Goal: Task Accomplishment & Management: Complete application form

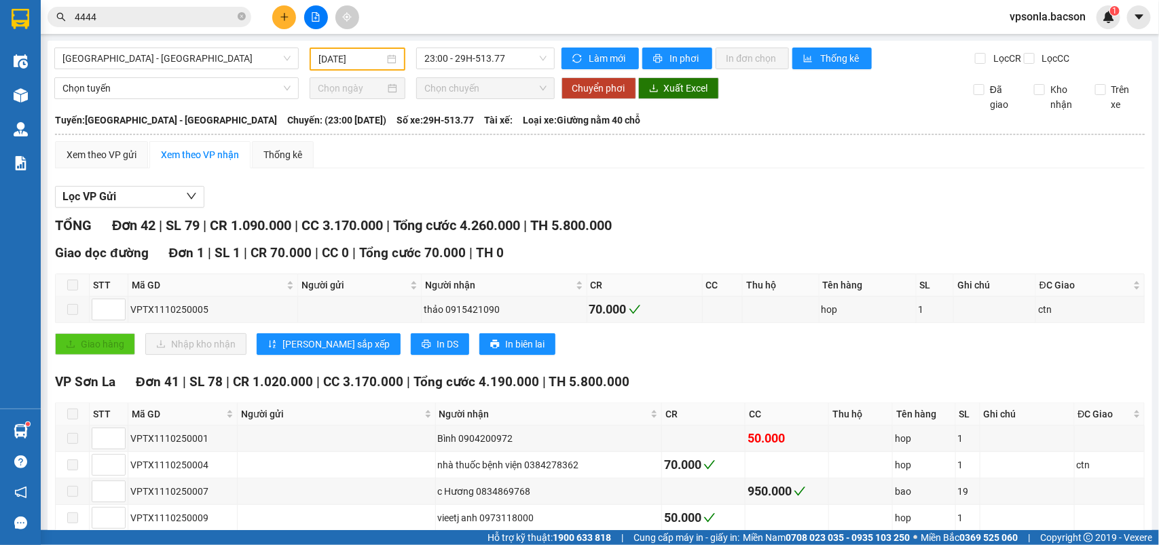
click at [44, 18] on div "4444" at bounding box center [132, 17] width 265 height 20
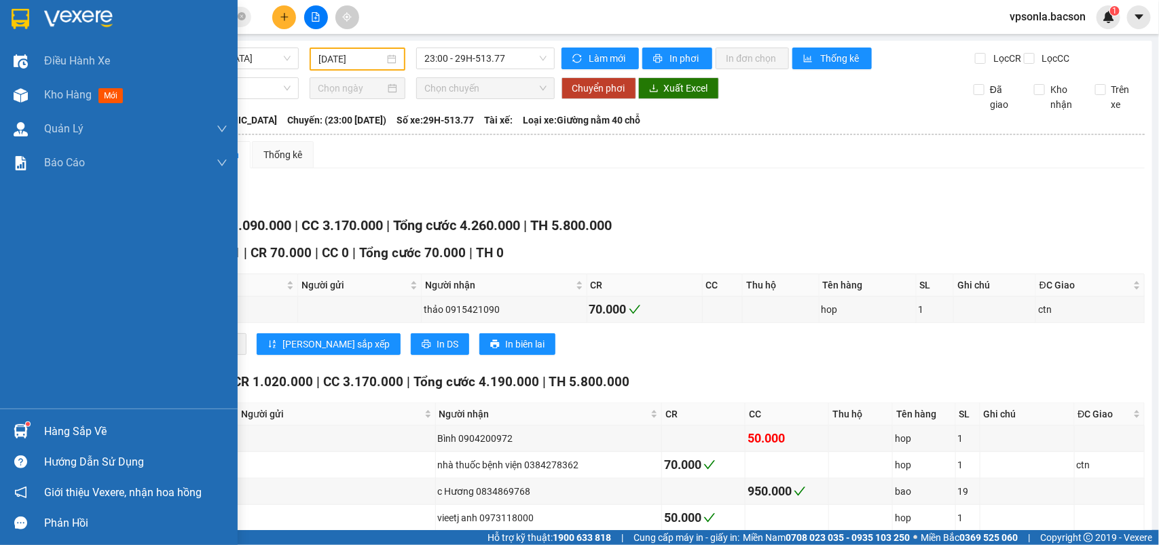
click at [26, 17] on img at bounding box center [21, 19] width 18 height 20
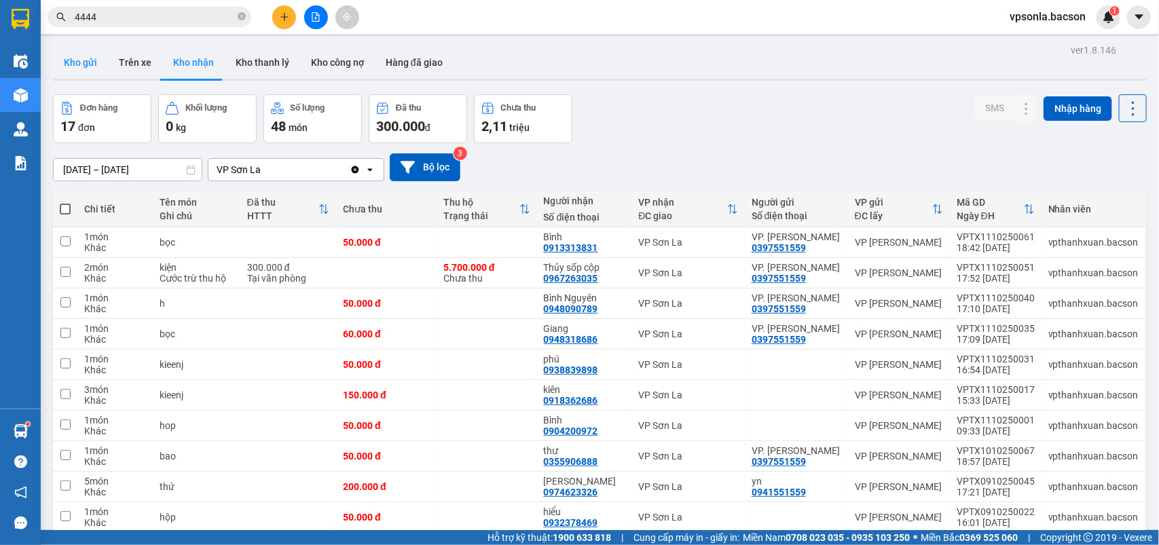
click at [72, 68] on button "Kho gửi" at bounding box center [80, 62] width 55 height 33
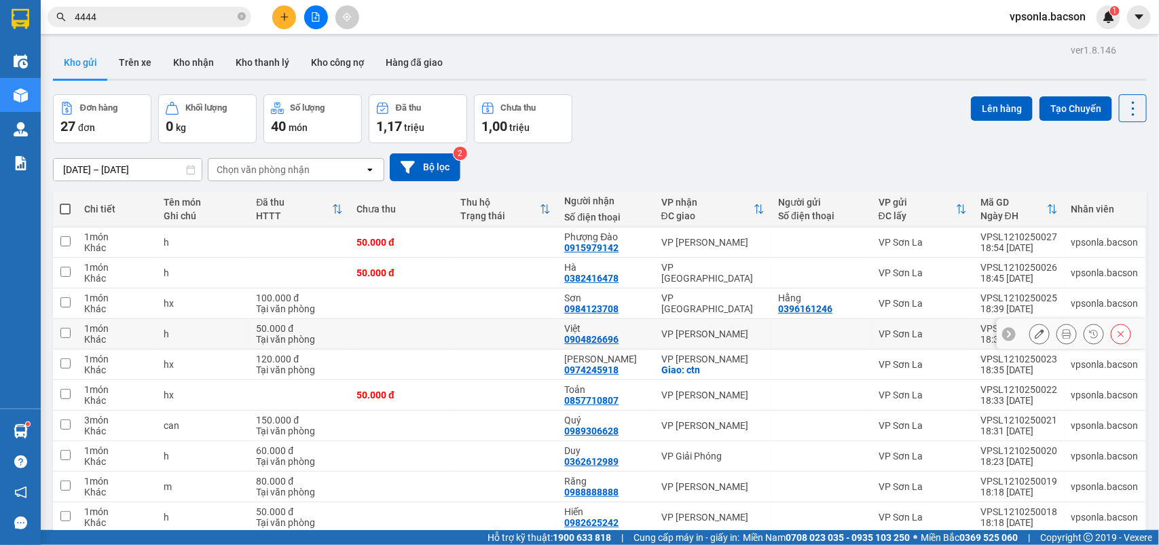
scroll to position [62, 0]
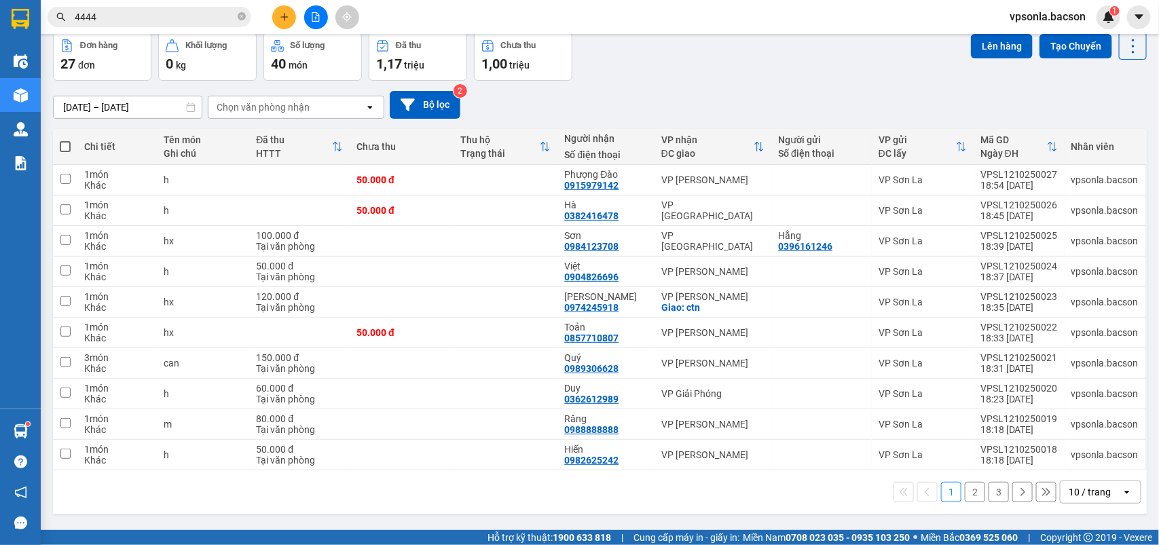
click at [1083, 483] on div "10 / trang" at bounding box center [1091, 492] width 61 height 22
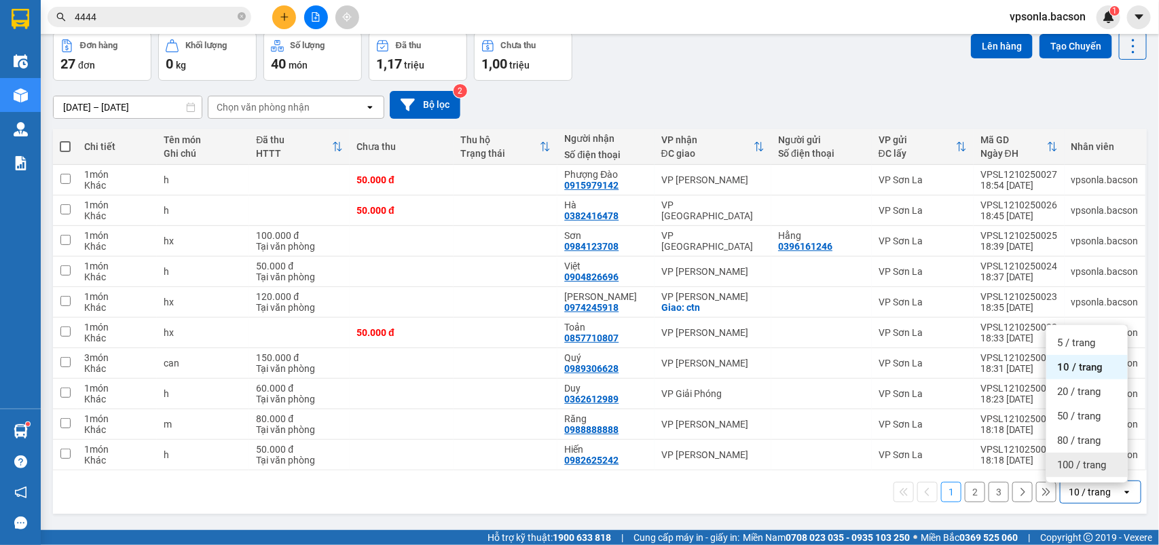
click at [1078, 471] on span "100 / trang" at bounding box center [1081, 465] width 49 height 14
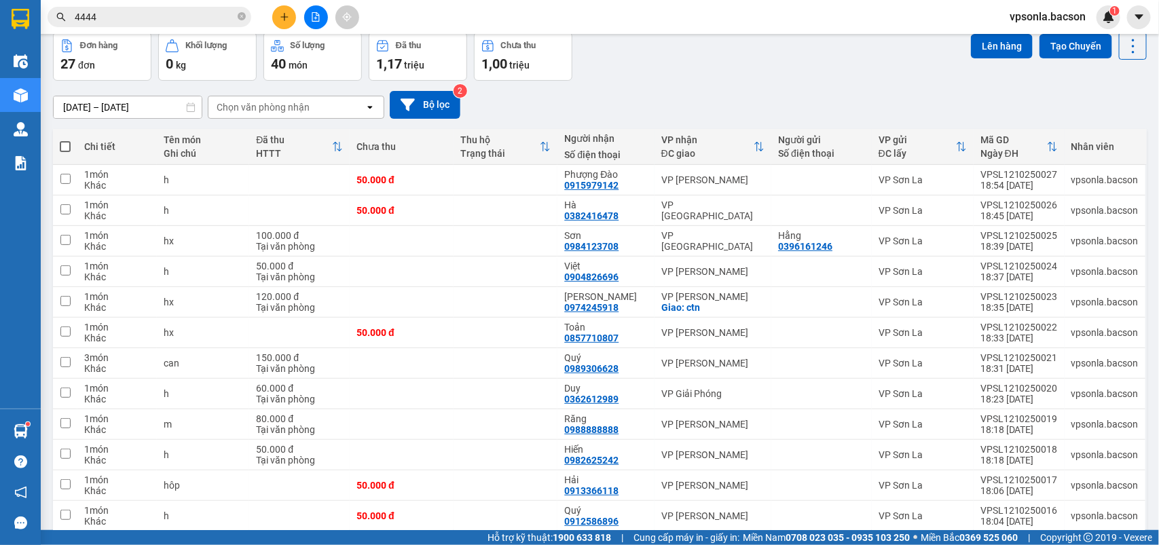
scroll to position [0, 0]
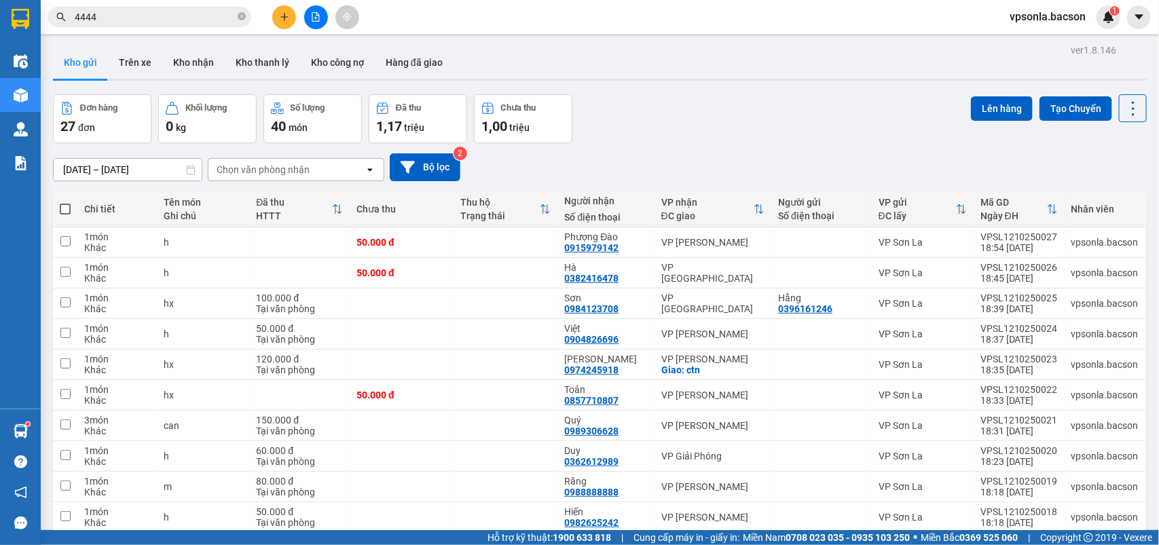
click at [317, 173] on div "Chọn văn phòng nhận" at bounding box center [286, 170] width 156 height 22
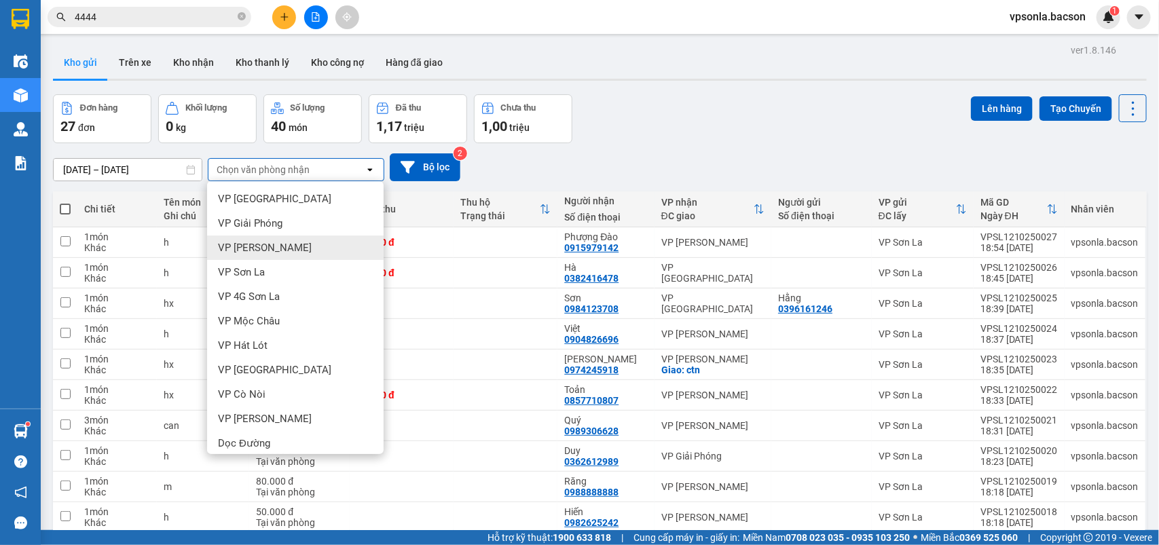
click at [289, 248] on div "VP [PERSON_NAME]" at bounding box center [295, 248] width 177 height 24
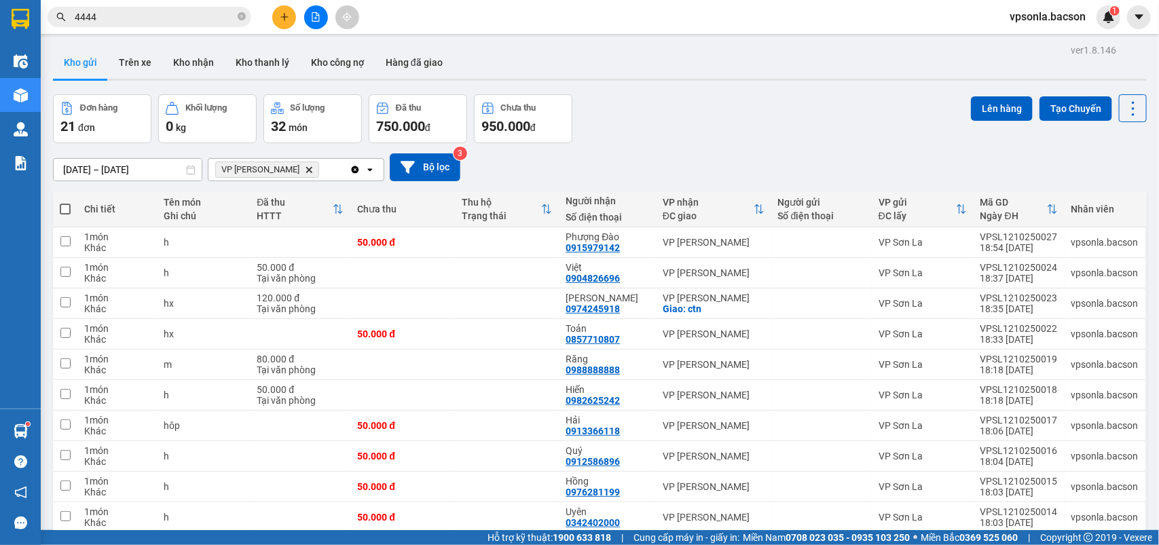
click at [67, 211] on span at bounding box center [65, 209] width 11 height 11
click at [65, 202] on input "checkbox" at bounding box center [65, 202] width 0 height 0
checkbox input "true"
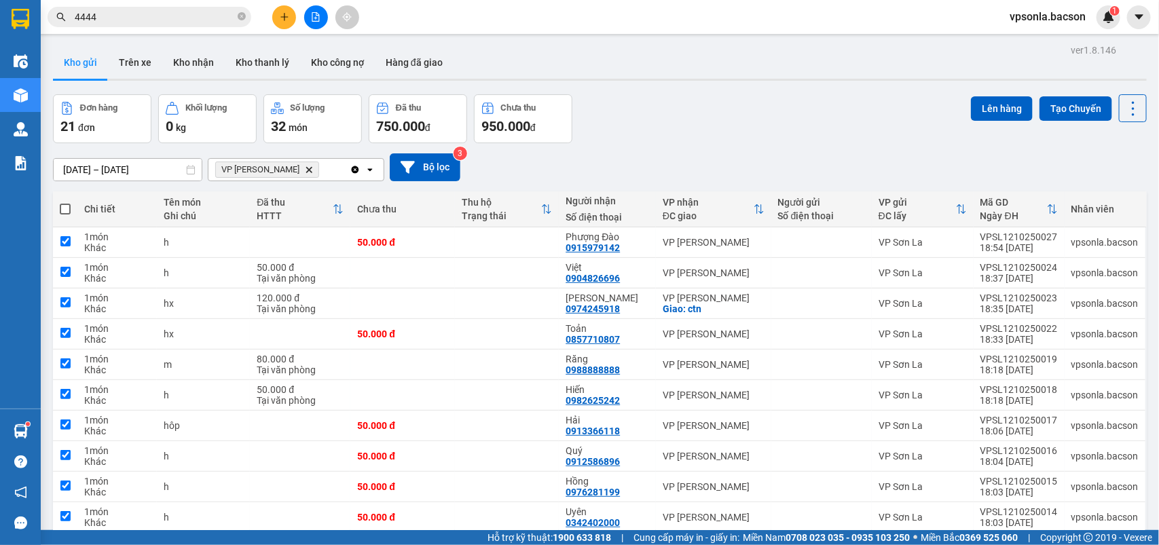
checkbox input "true"
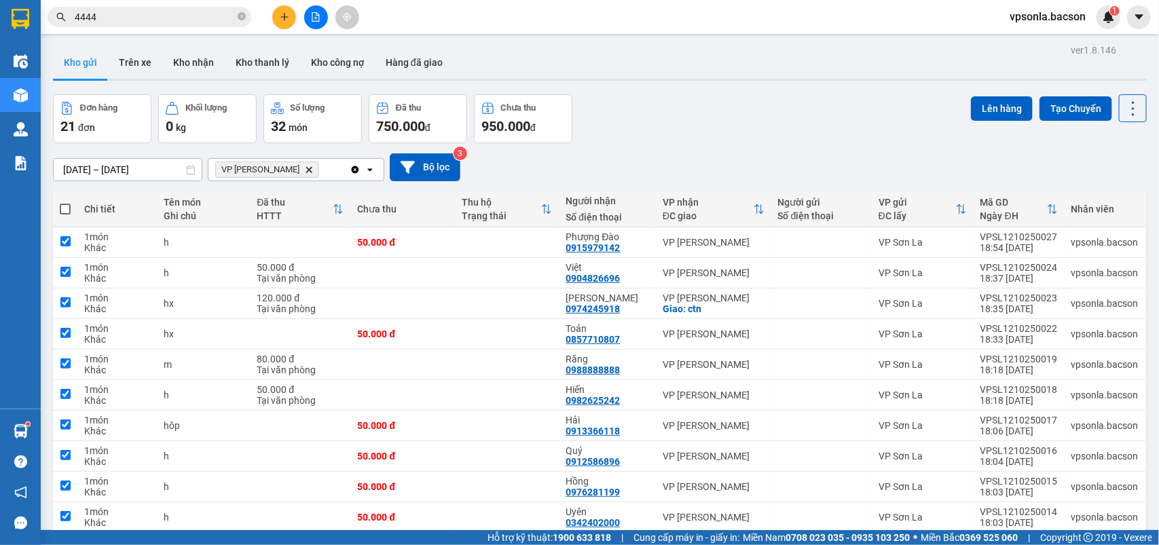
checkbox input "true"
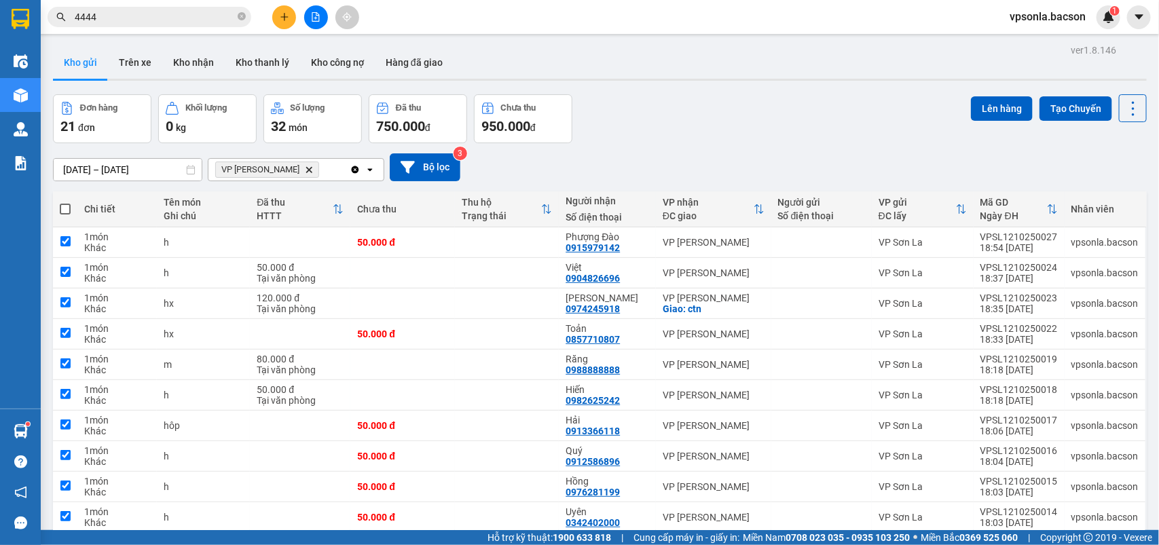
checkbox input "true"
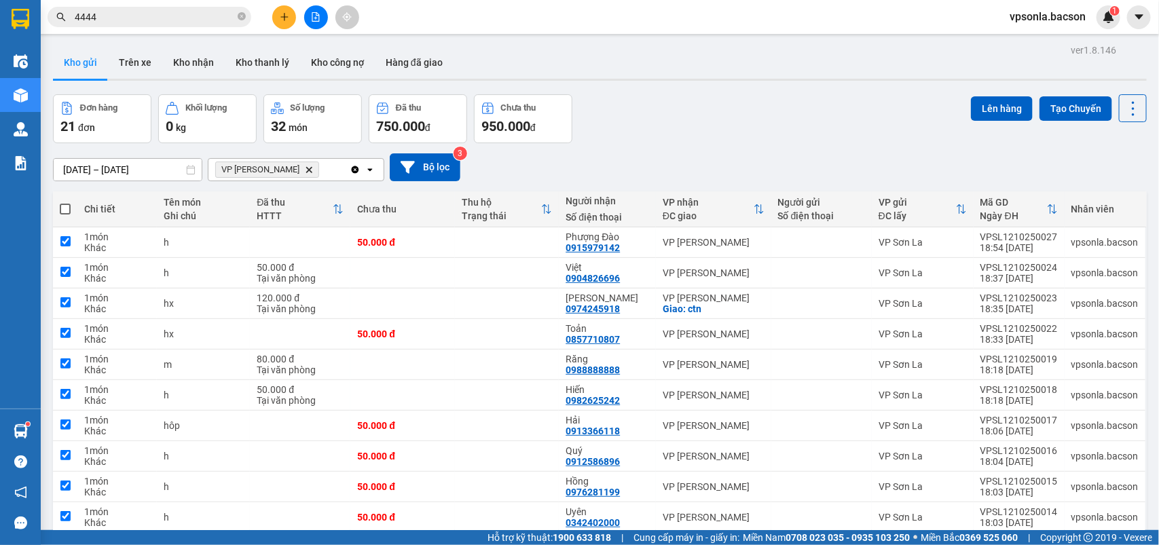
checkbox input "true"
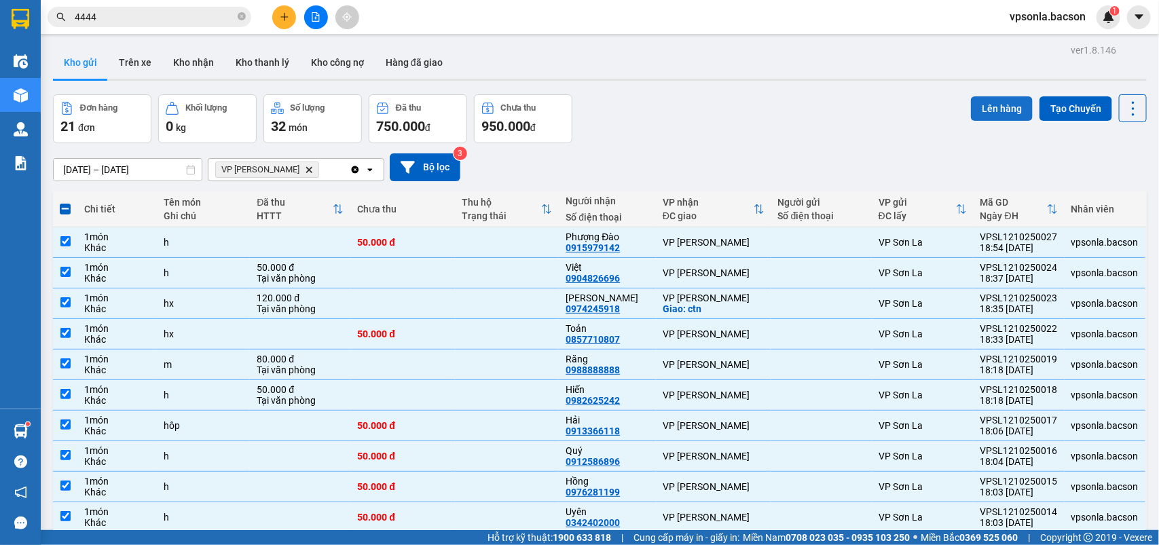
click at [978, 100] on button "Lên hàng" at bounding box center [1002, 108] width 62 height 24
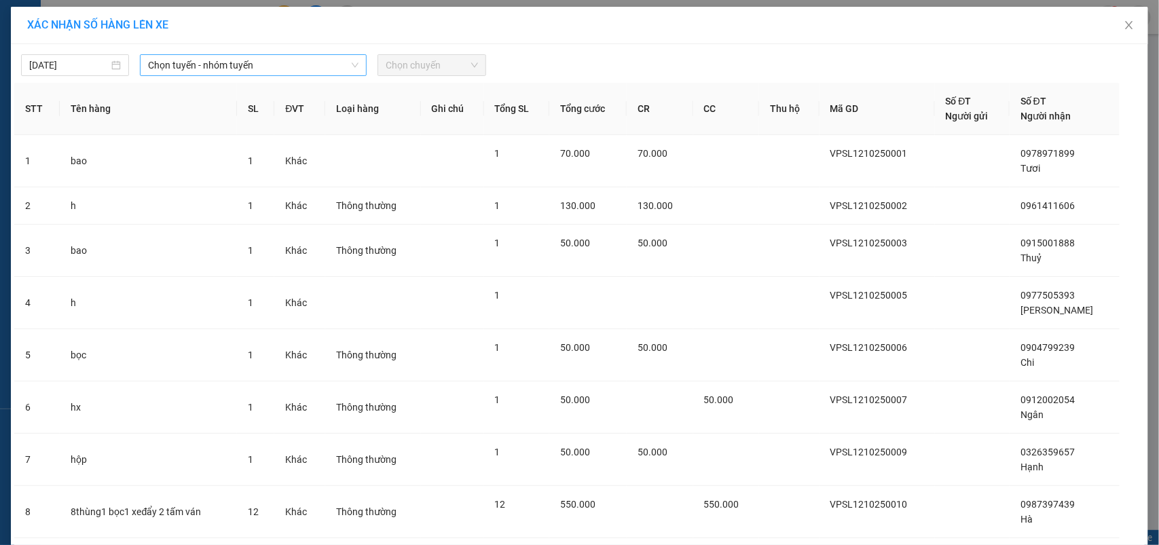
click at [202, 67] on span "Chọn tuyến - nhóm tuyến" at bounding box center [253, 65] width 211 height 20
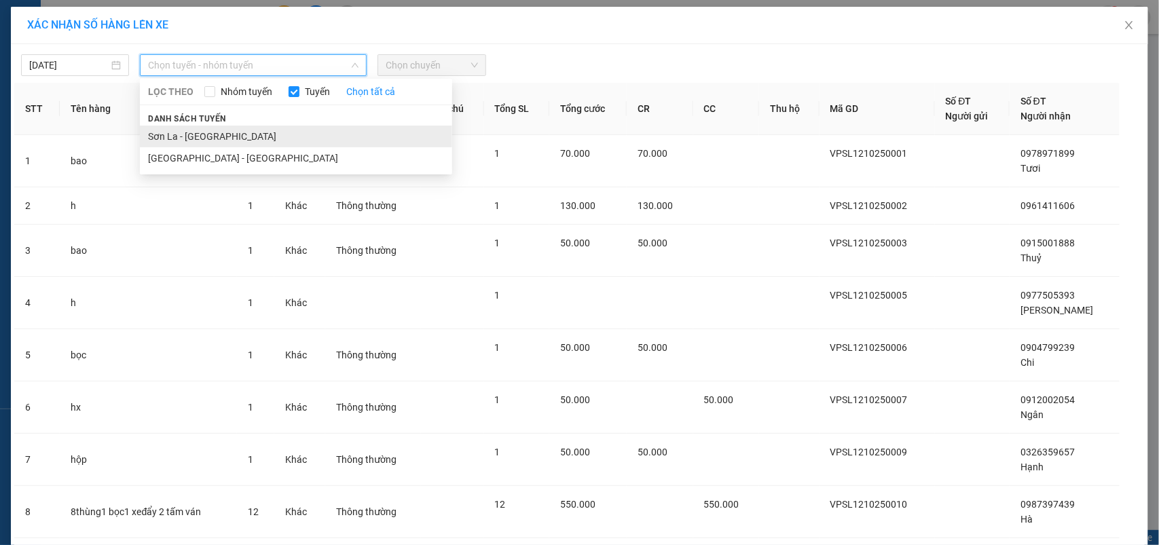
click at [177, 130] on li "Sơn La - [GEOGRAPHIC_DATA]" at bounding box center [296, 137] width 312 height 22
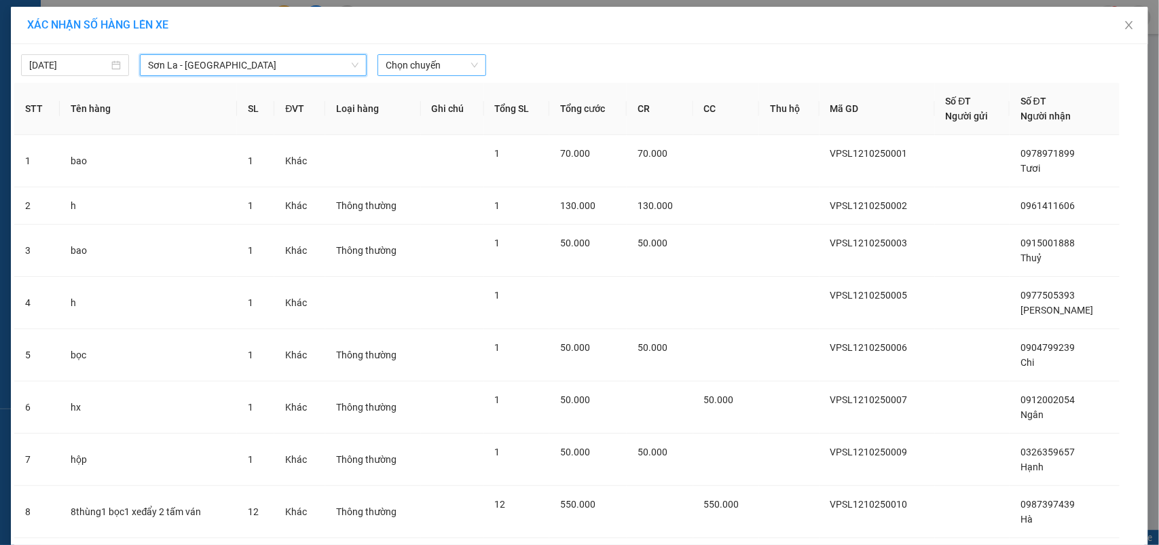
click at [443, 72] on span "Chọn chuyến" at bounding box center [432, 65] width 92 height 20
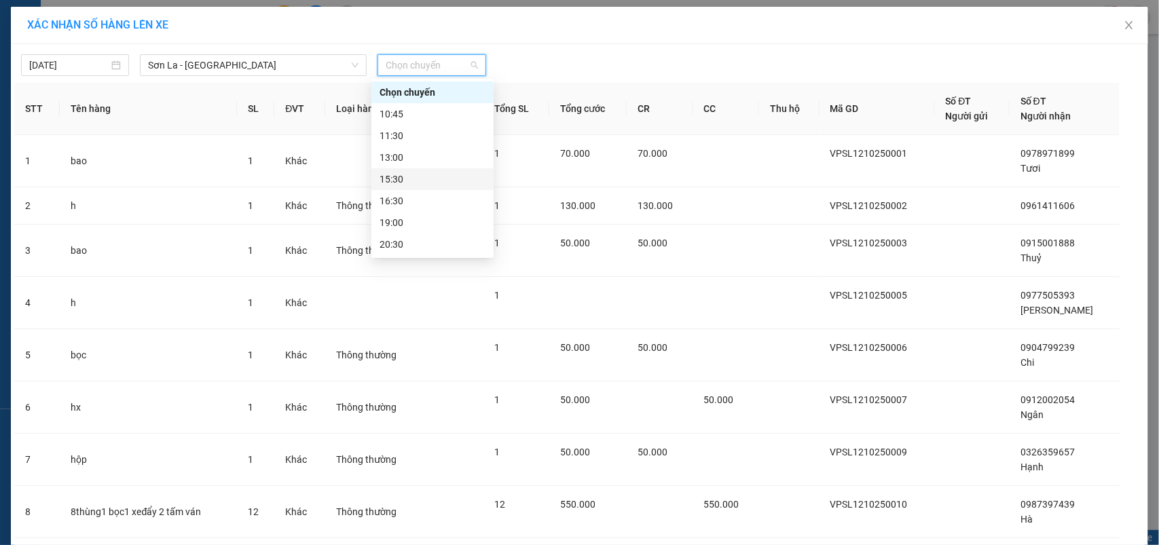
scroll to position [65, 0]
click at [405, 239] on div "22:30" at bounding box center [433, 244] width 106 height 15
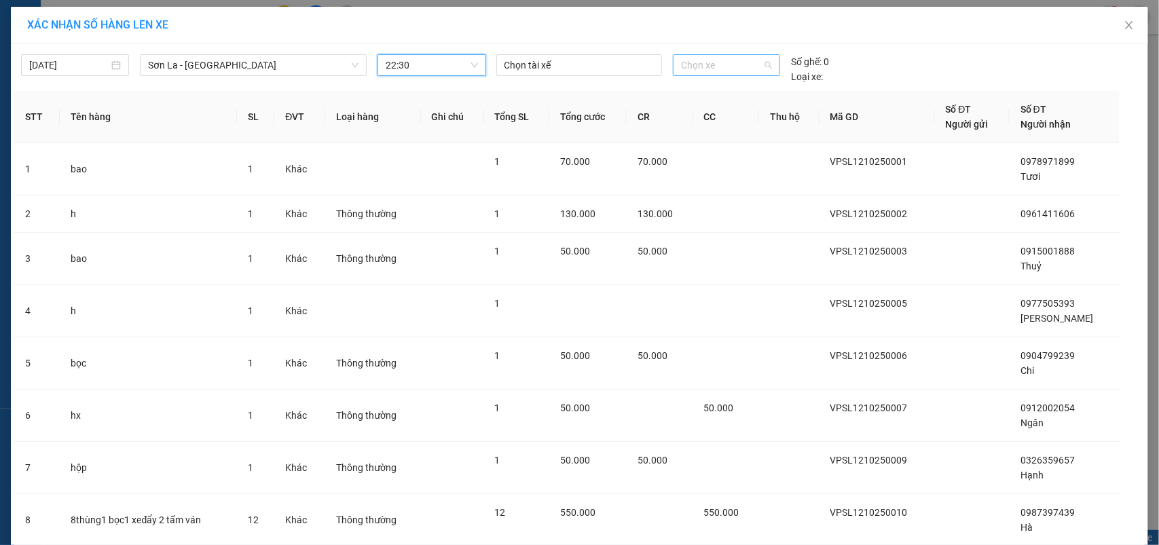
click at [683, 65] on span "Chọn xe" at bounding box center [726, 65] width 91 height 20
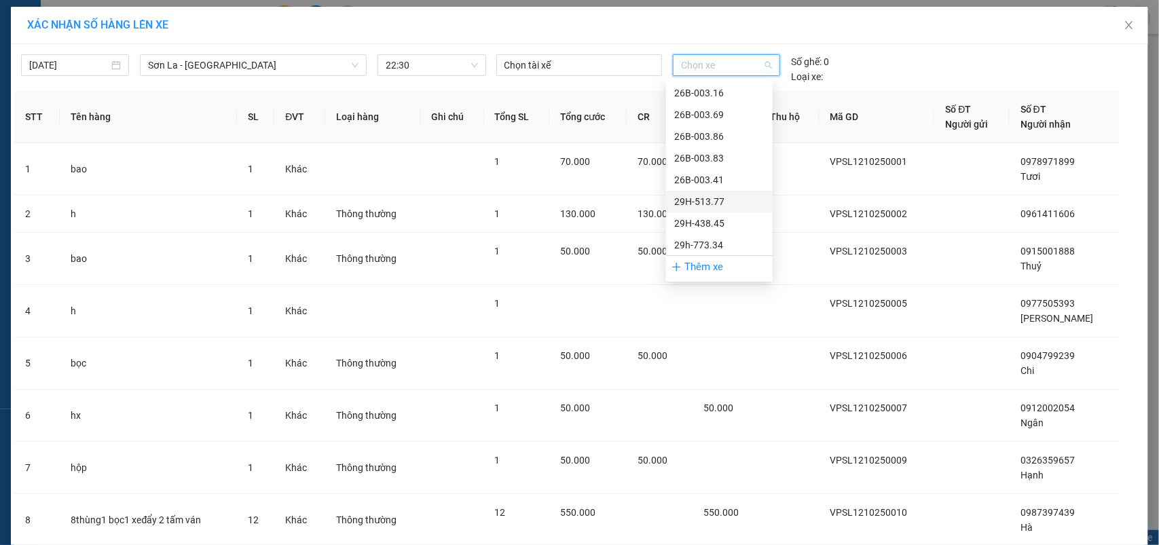
click at [703, 202] on div "29H-513.77" at bounding box center [719, 201] width 90 height 15
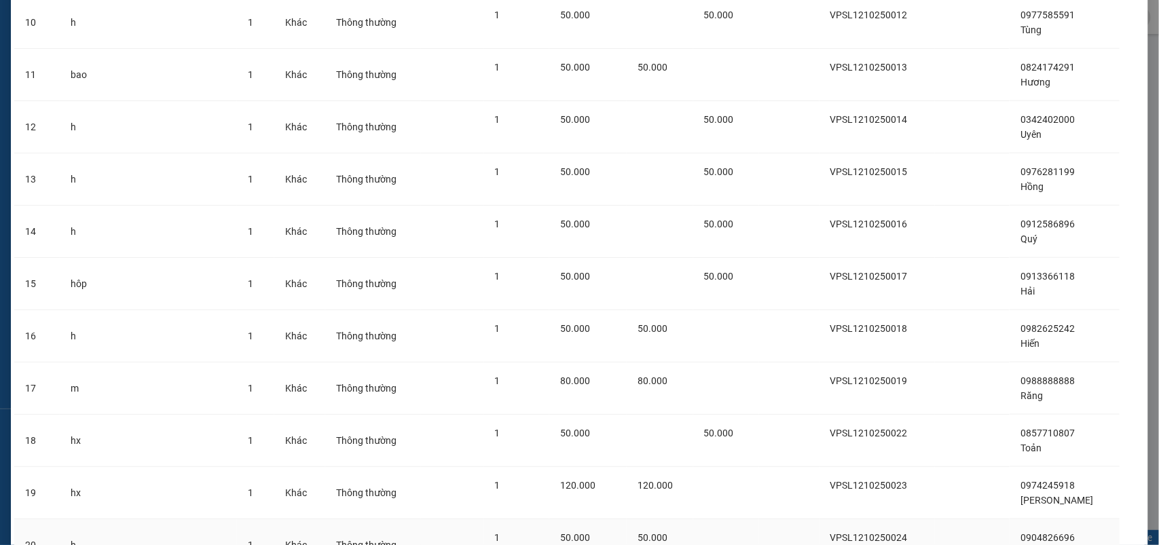
scroll to position [775, 0]
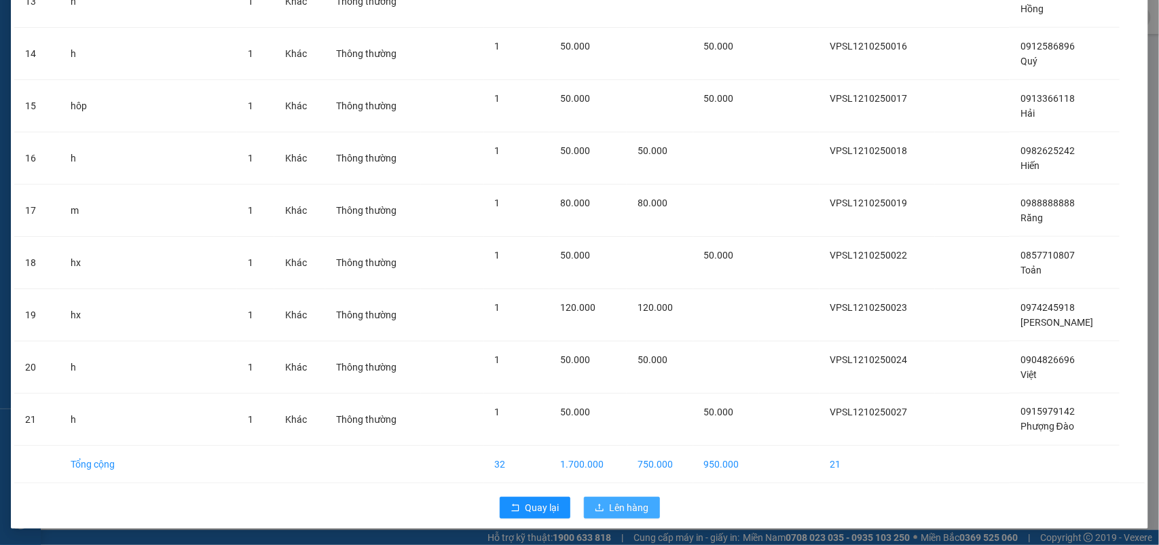
click at [618, 517] on button "Lên hàng" at bounding box center [622, 508] width 76 height 22
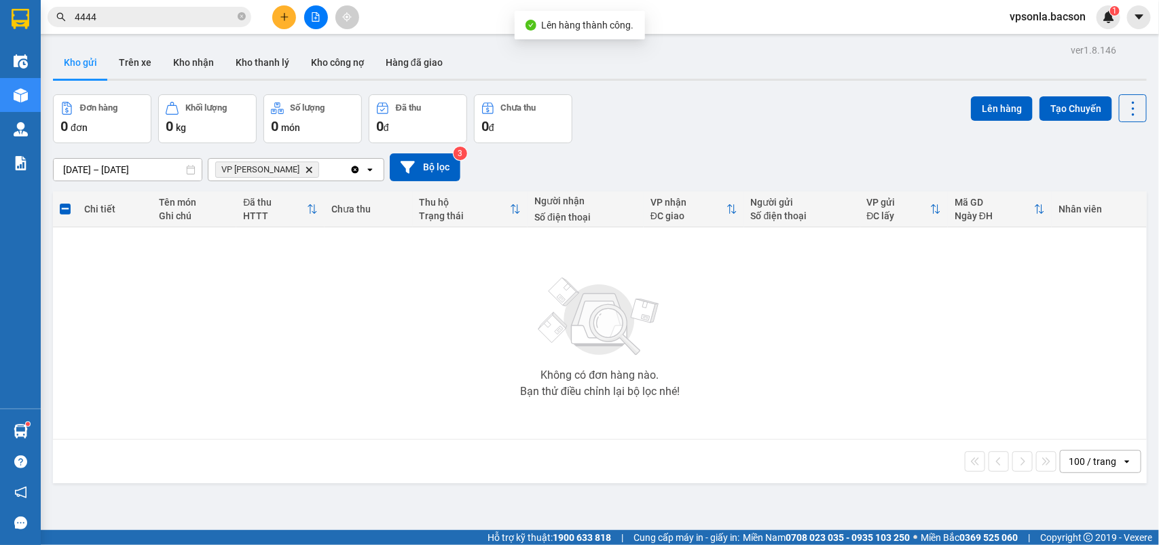
click at [306, 171] on icon "VP Thanh Xuân, close by backspace" at bounding box center [309, 169] width 6 height 6
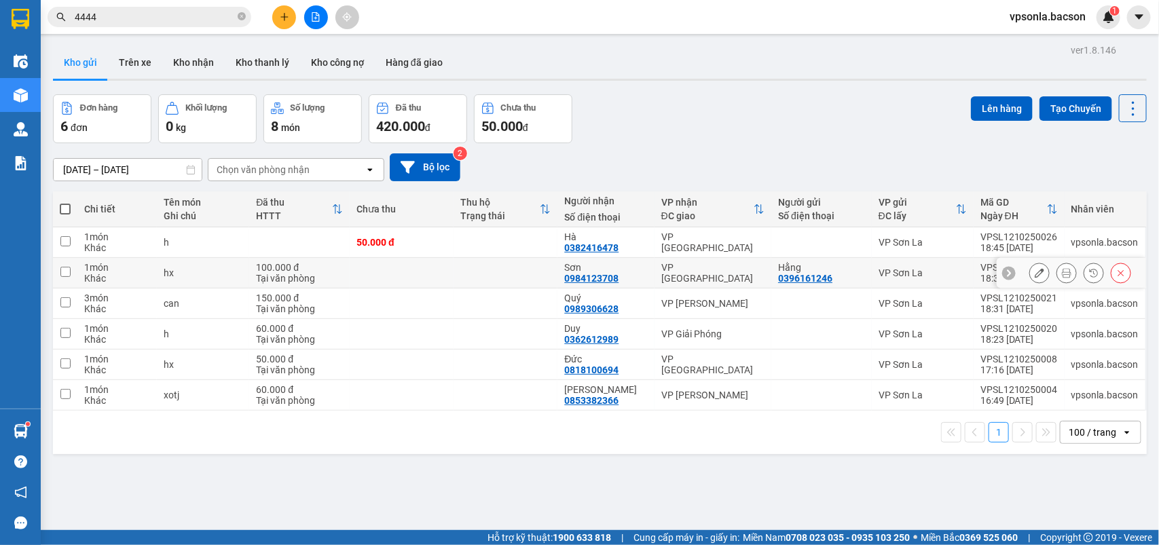
drag, startPoint x: 792, startPoint y: 278, endPoint x: 769, endPoint y: 231, distance: 52.8
click at [792, 276] on div "0396161246" at bounding box center [805, 278] width 54 height 11
click at [771, 231] on td at bounding box center [821, 242] width 100 height 31
checkbox input "true"
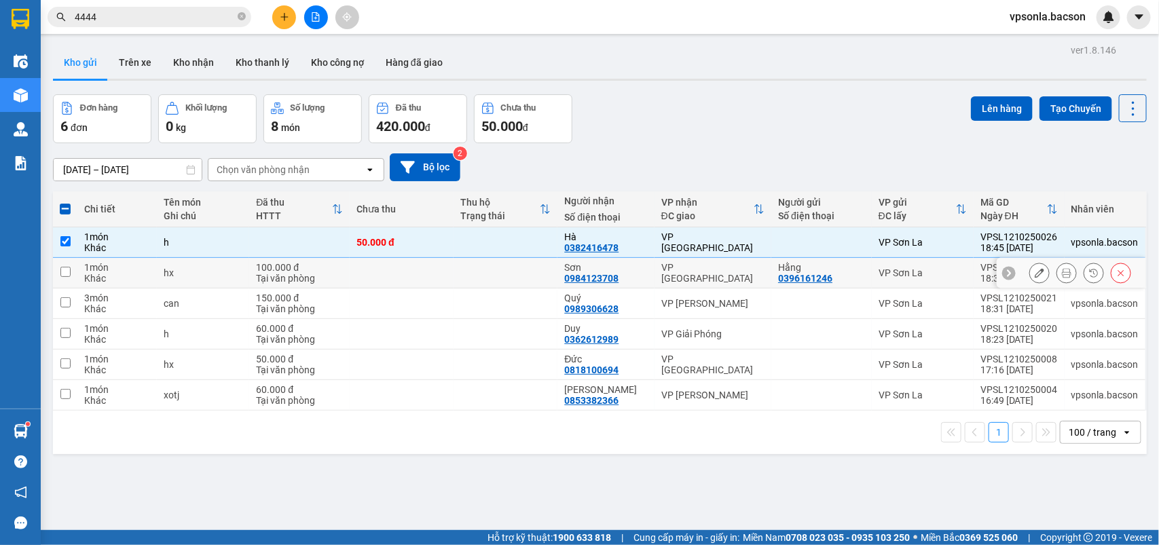
click at [727, 267] on div "VP [GEOGRAPHIC_DATA]" at bounding box center [712, 273] width 103 height 22
checkbox input "true"
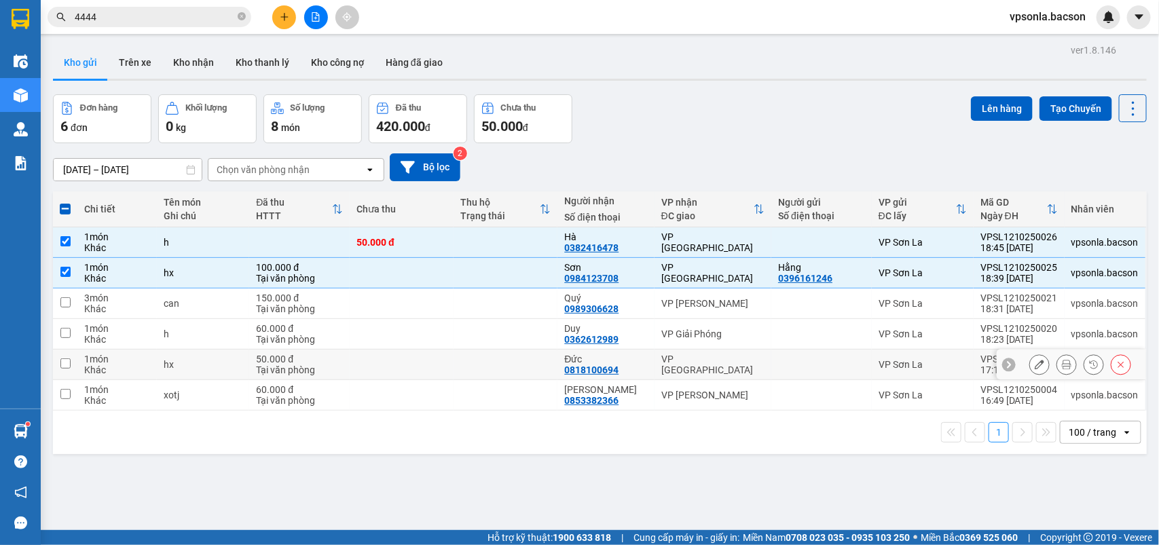
click at [735, 367] on div "VP [GEOGRAPHIC_DATA]" at bounding box center [712, 365] width 103 height 22
checkbox input "true"
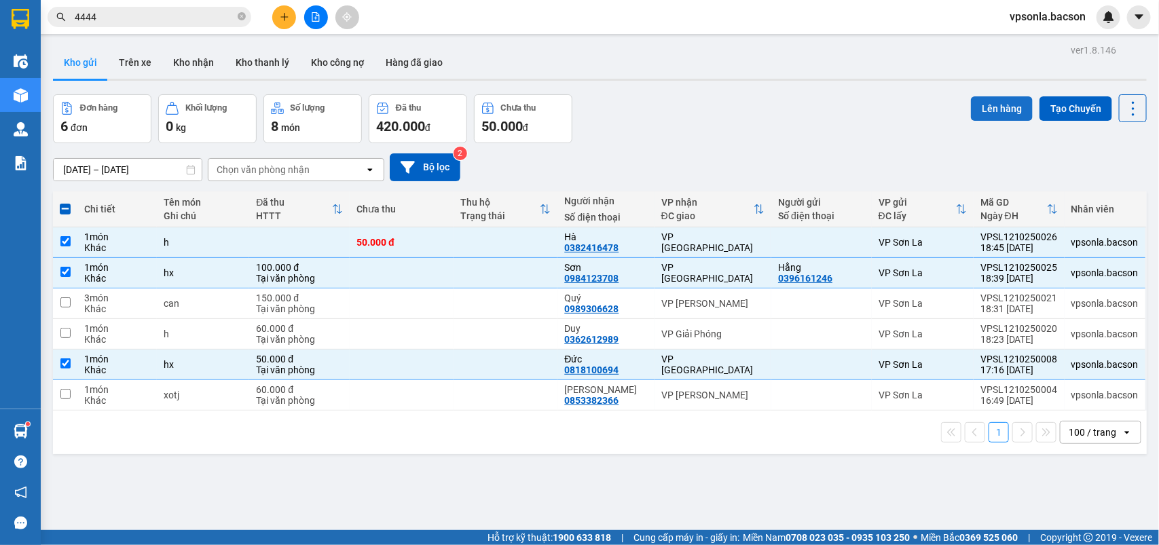
click at [983, 107] on button "Lên hàng" at bounding box center [1002, 108] width 62 height 24
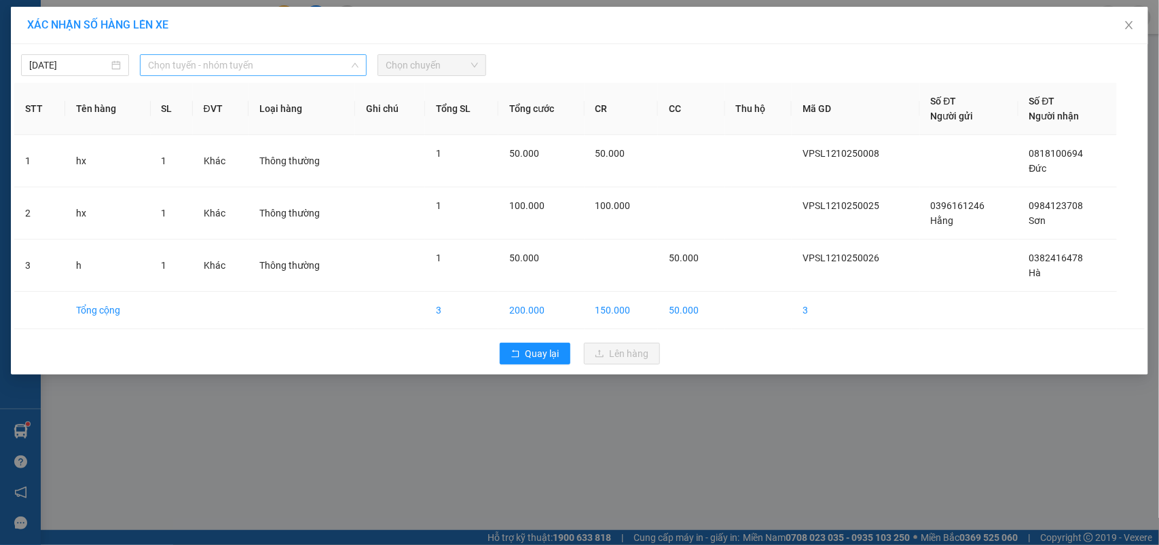
click at [201, 69] on span "Chọn tuyến - nhóm tuyến" at bounding box center [253, 65] width 211 height 20
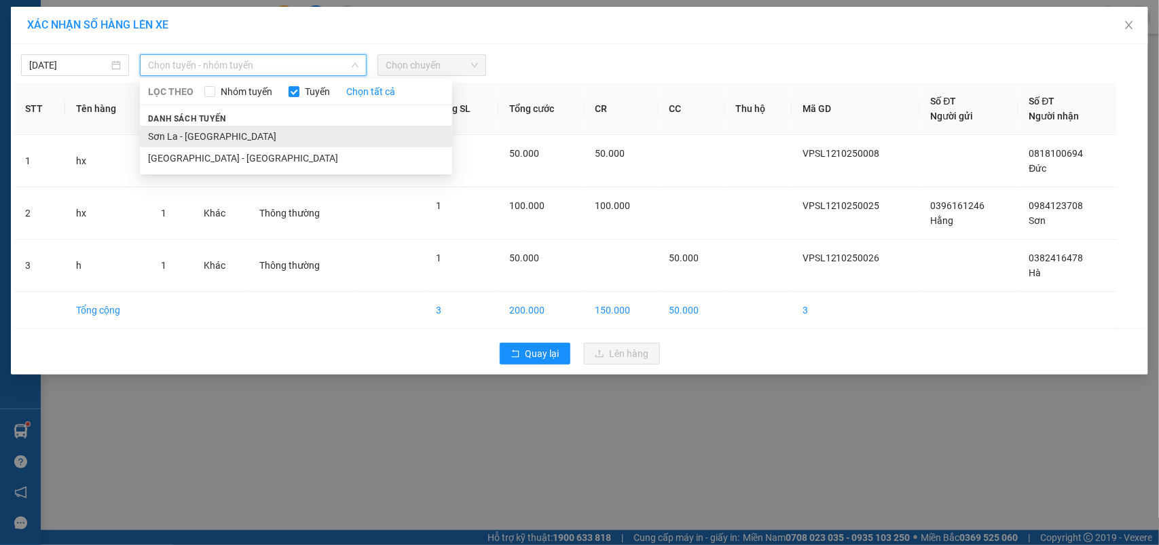
click at [160, 131] on li "Sơn La - [GEOGRAPHIC_DATA]" at bounding box center [296, 137] width 312 height 22
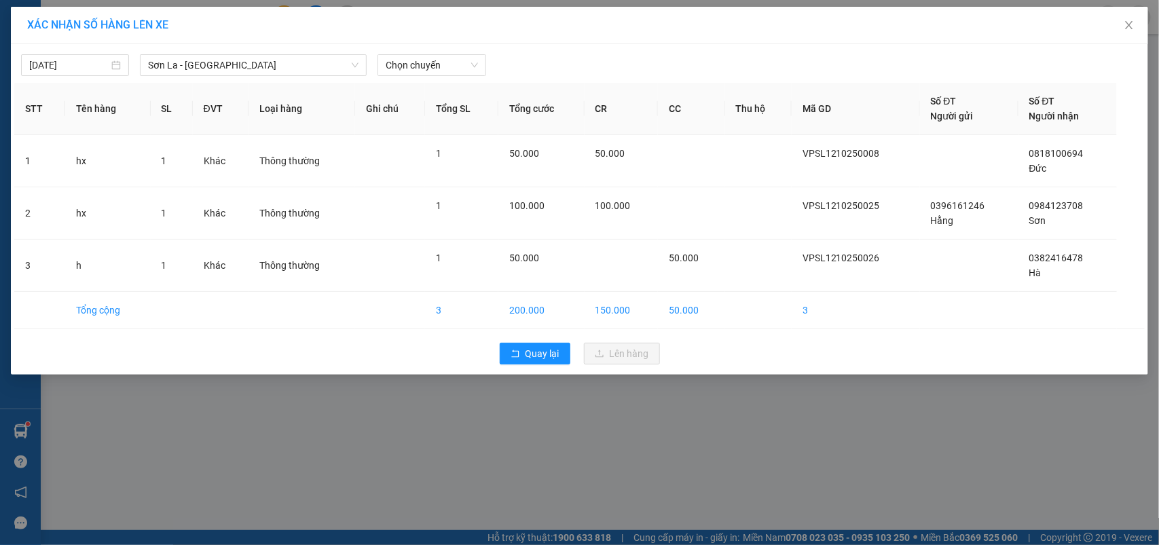
click at [437, 50] on div "[DATE] [GEOGRAPHIC_DATA] - [GEOGRAPHIC_DATA] LỌC THEO Nhóm tuyến Tuyến Chọn tất…" at bounding box center [579, 62] width 1131 height 29
click at [437, 61] on span "Chọn chuyến" at bounding box center [432, 65] width 92 height 20
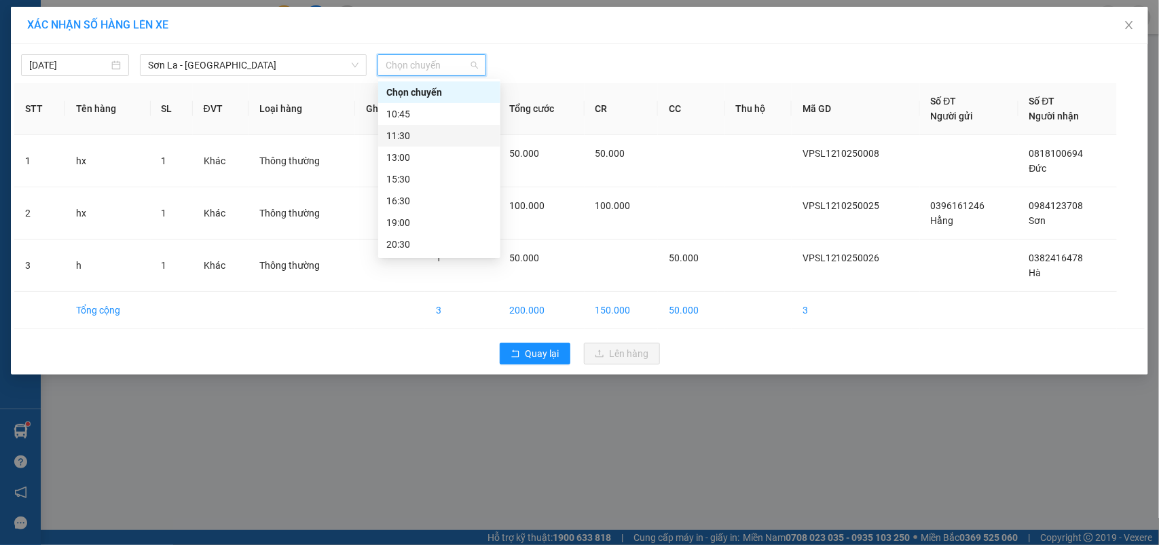
click at [407, 134] on div "11:30" at bounding box center [439, 135] width 106 height 15
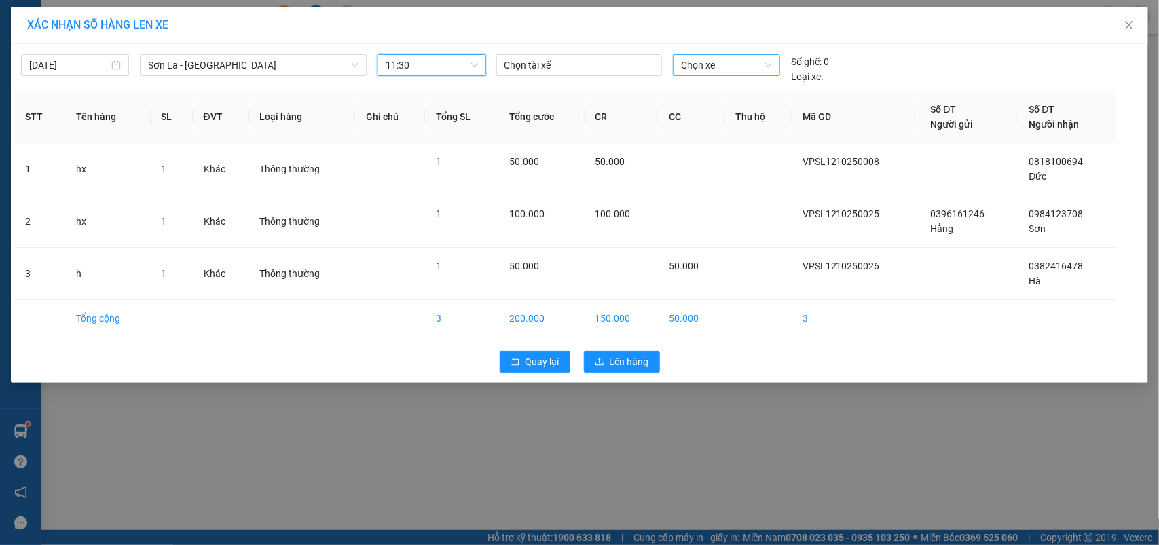
click at [716, 62] on span "Chọn xe" at bounding box center [726, 65] width 91 height 20
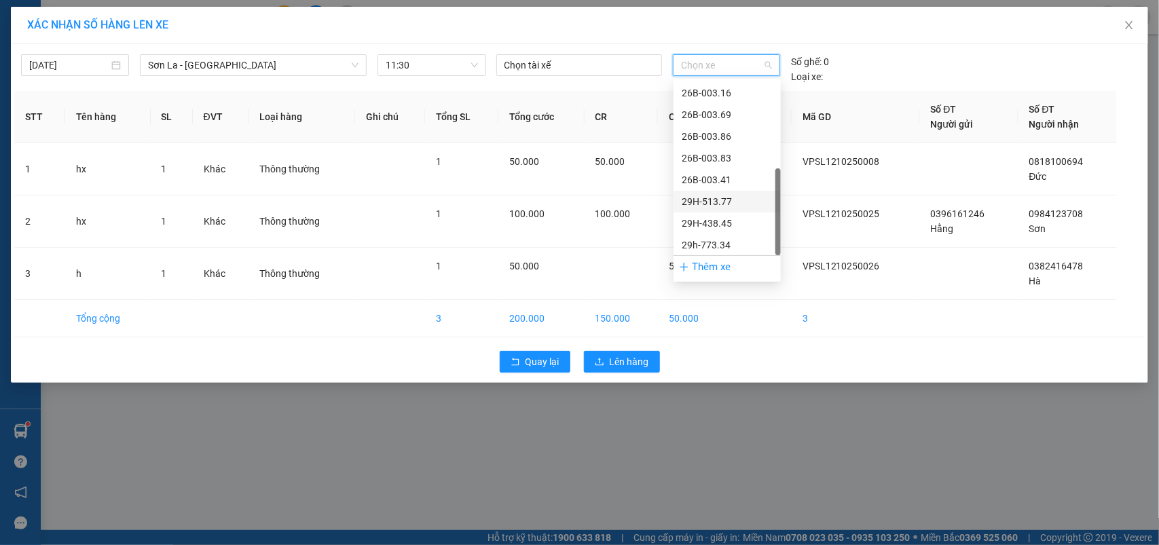
click at [710, 200] on div "29H-513.77" at bounding box center [727, 201] width 91 height 15
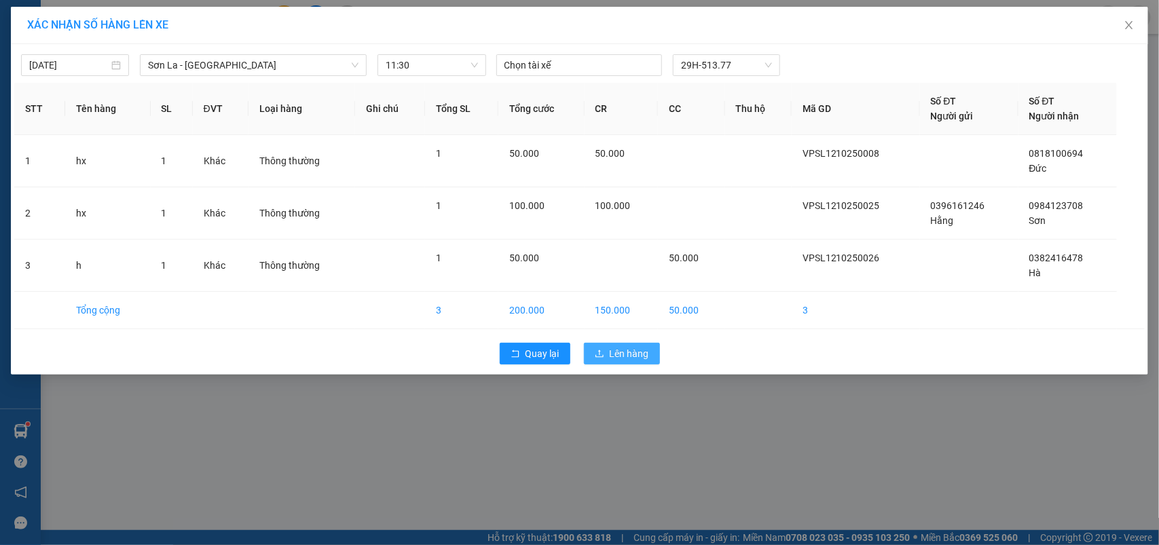
click at [619, 351] on span "Lên hàng" at bounding box center [629, 353] width 39 height 15
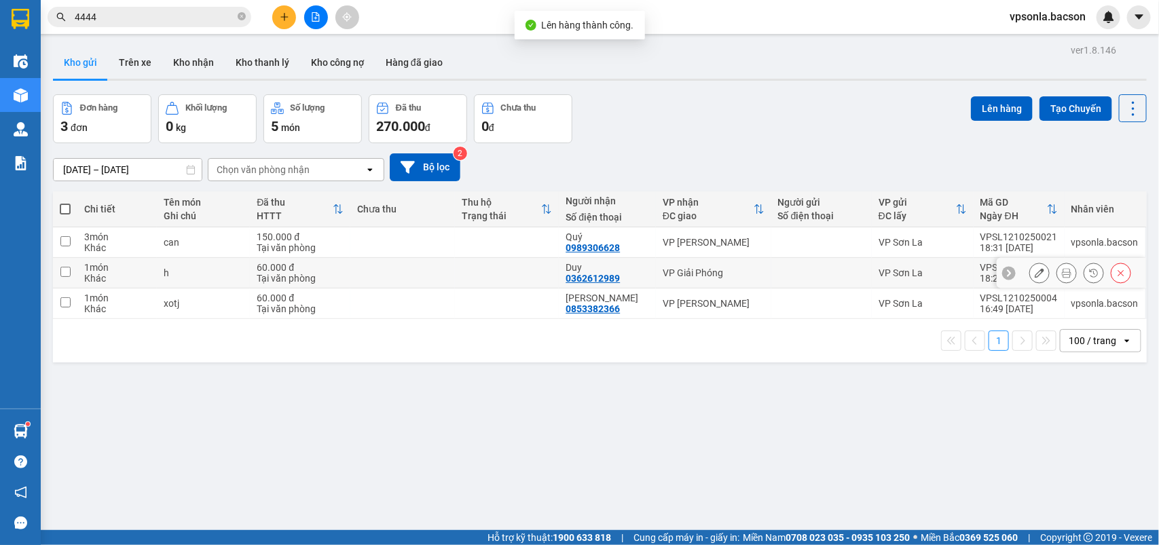
click at [786, 266] on td at bounding box center [821, 273] width 100 height 31
checkbox input "true"
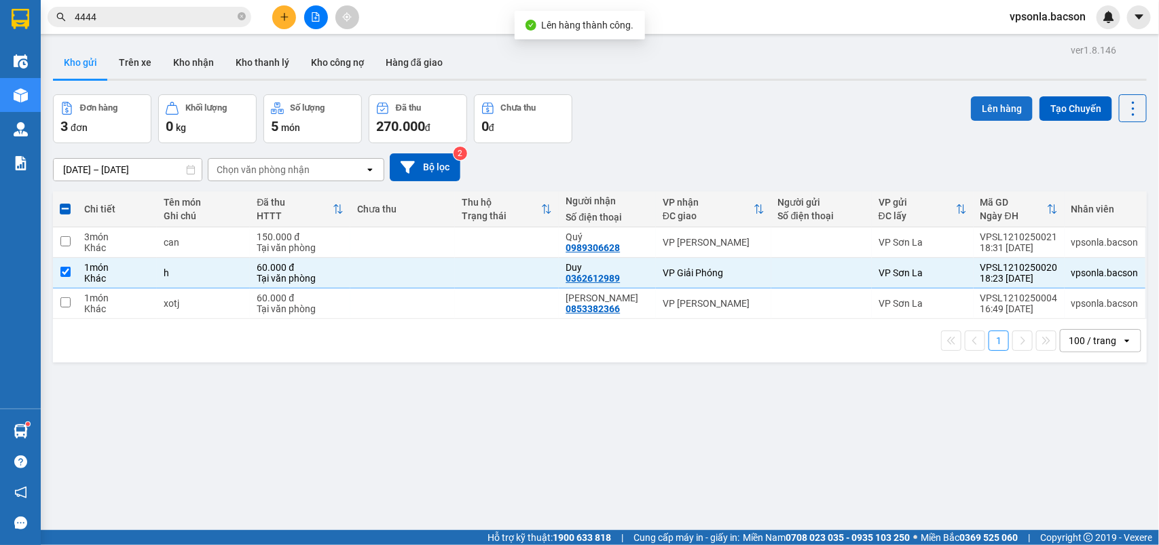
click at [988, 102] on button "Lên hàng" at bounding box center [1002, 108] width 62 height 24
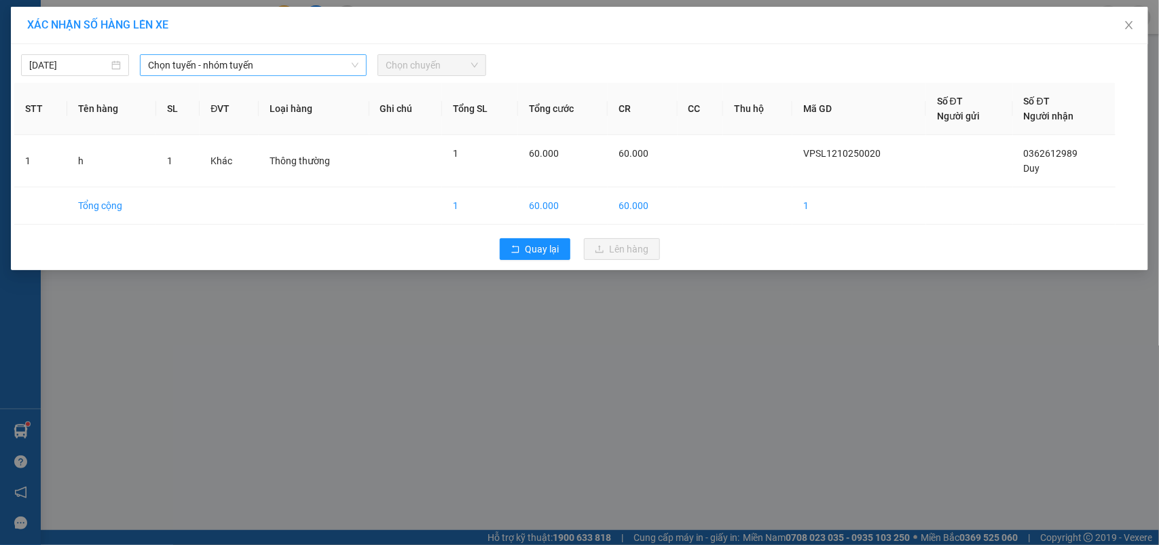
click at [257, 66] on span "Chọn tuyến - nhóm tuyến" at bounding box center [253, 65] width 211 height 20
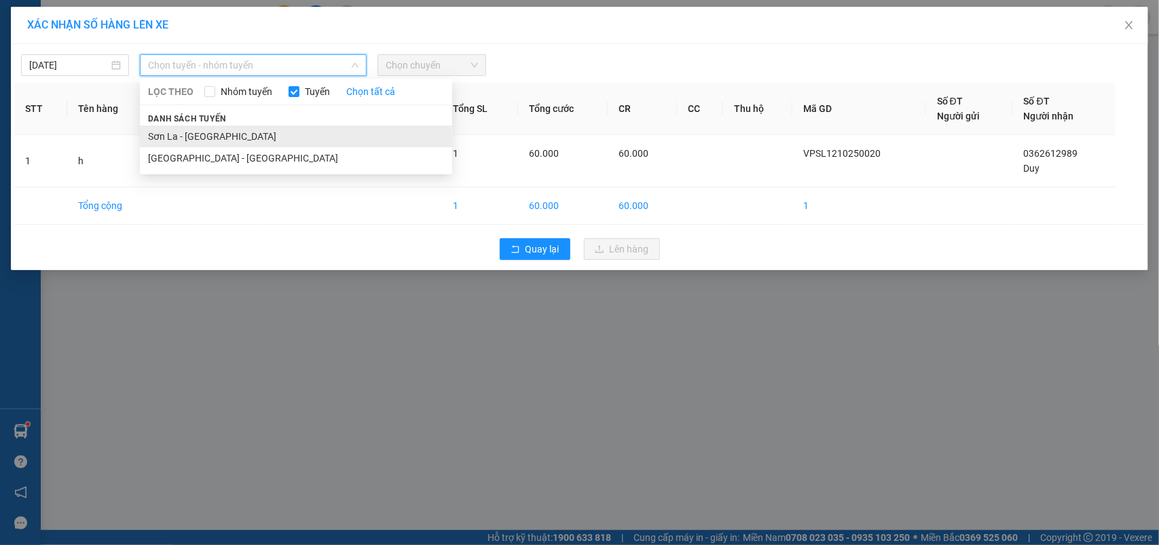
click at [172, 132] on li "Sơn La - [GEOGRAPHIC_DATA]" at bounding box center [296, 137] width 312 height 22
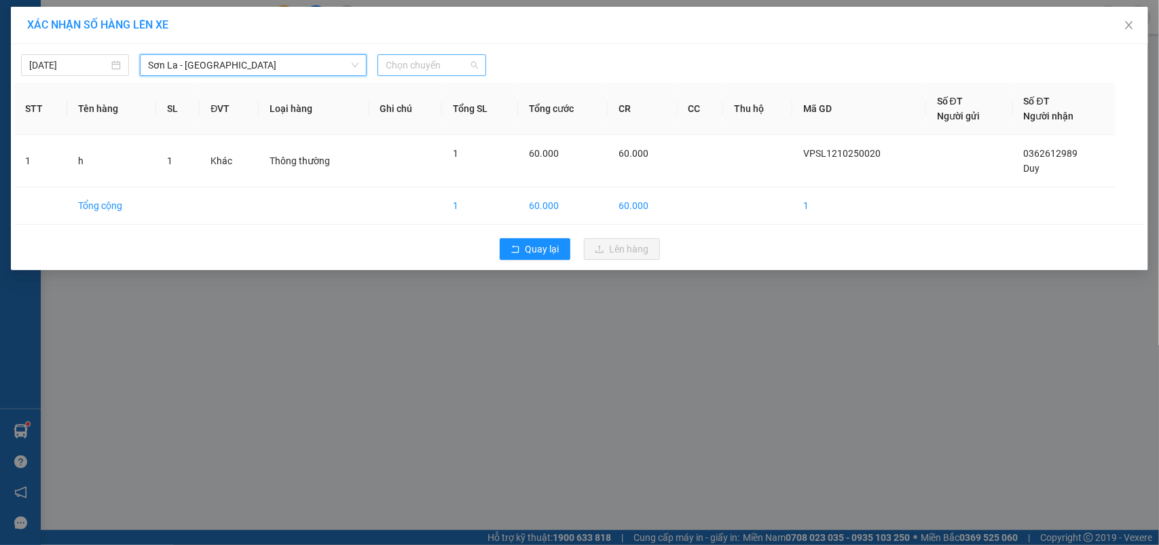
click at [467, 69] on span "Chọn chuyến" at bounding box center [432, 65] width 92 height 20
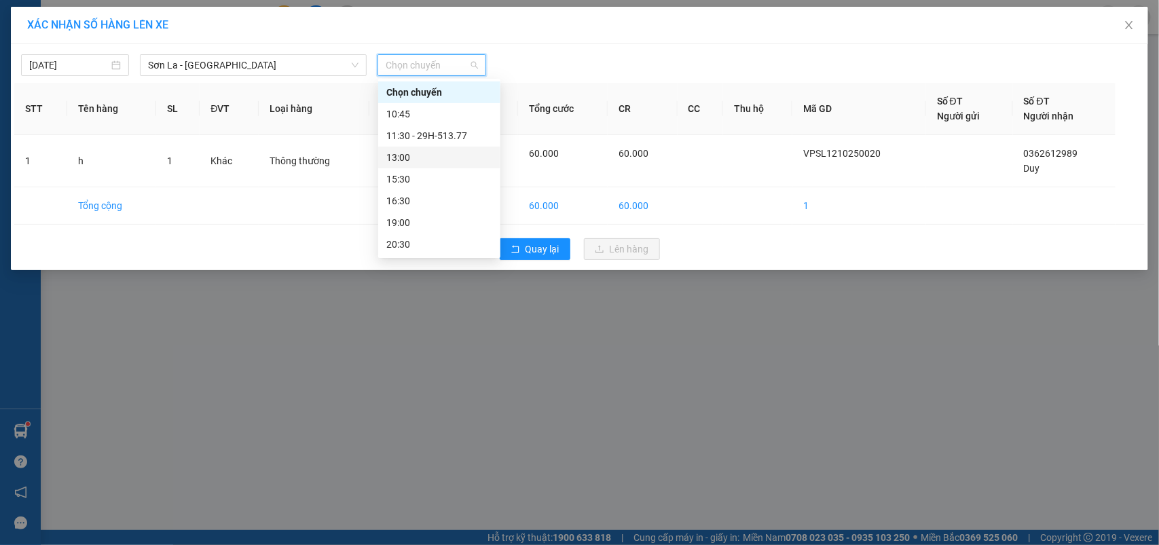
click at [416, 160] on div "13:00" at bounding box center [439, 157] width 106 height 15
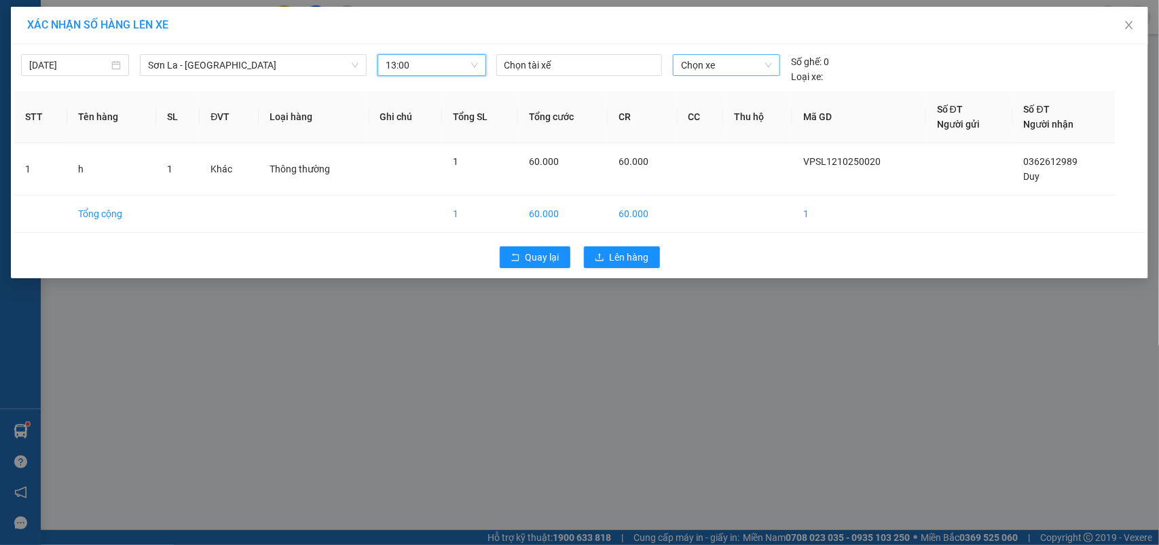
click at [748, 66] on span "Chọn xe" at bounding box center [726, 65] width 91 height 20
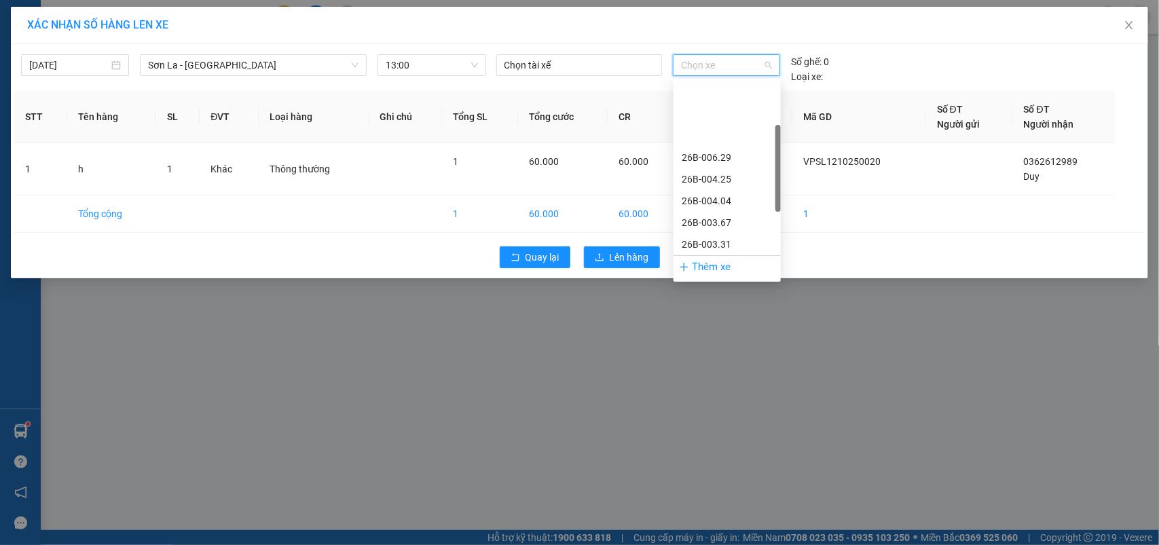
scroll to position [195, 0]
click at [718, 198] on div "29H-513.77" at bounding box center [727, 201] width 91 height 15
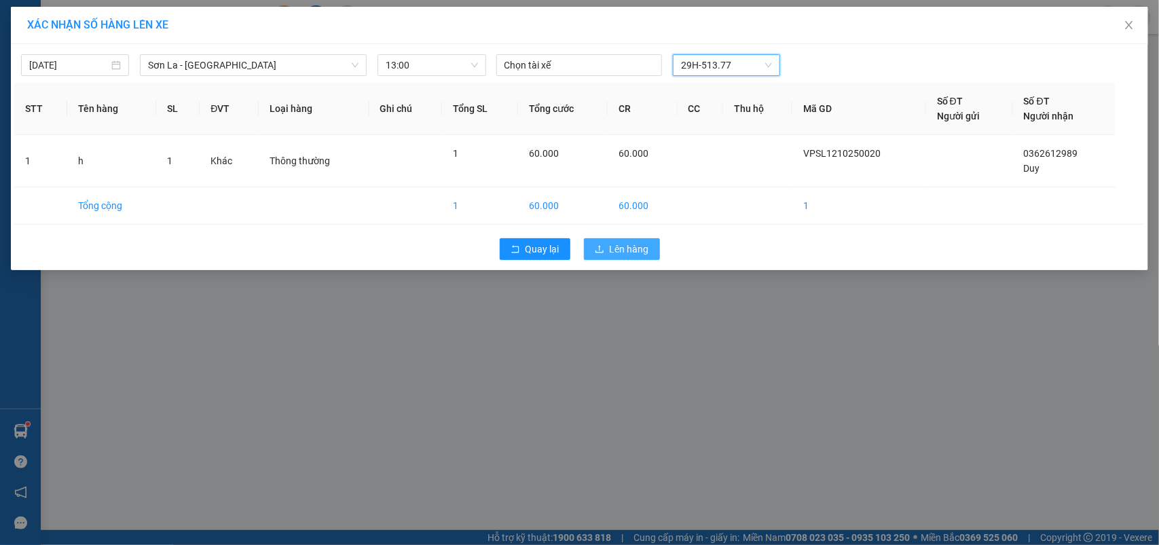
click at [617, 245] on span "Lên hàng" at bounding box center [629, 249] width 39 height 15
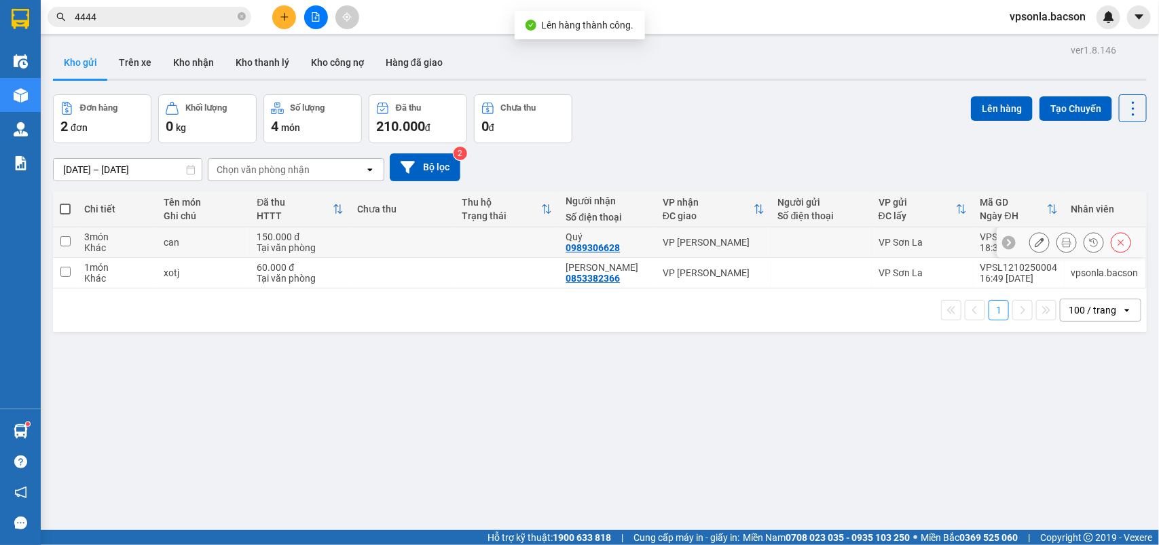
click at [646, 232] on td "Quý 0989306628" at bounding box center [607, 242] width 97 height 31
checkbox input "true"
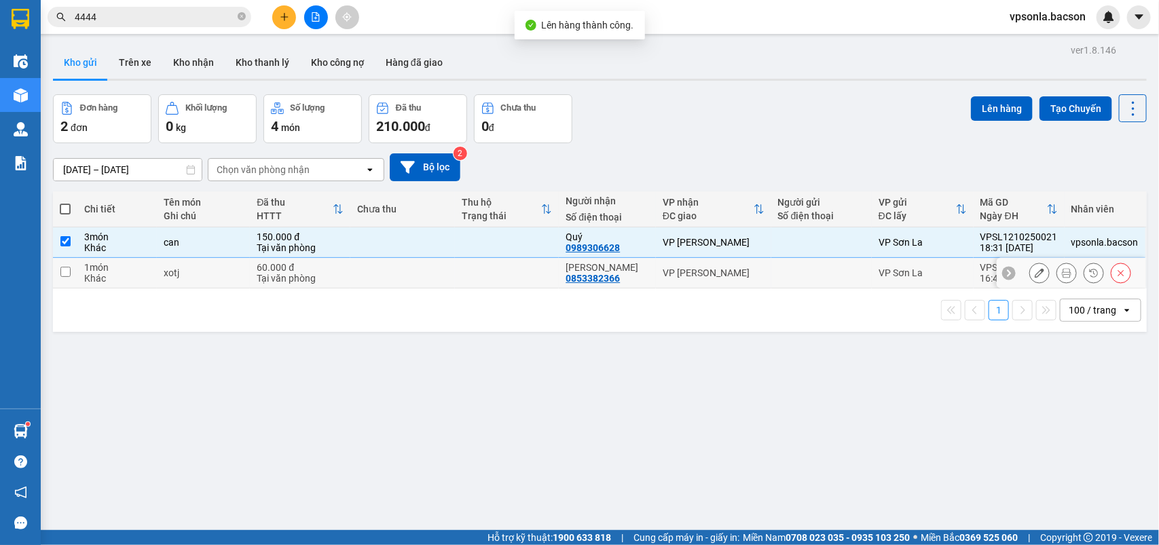
drag, startPoint x: 671, startPoint y: 268, endPoint x: 708, endPoint y: 266, distance: 36.8
click at [674, 268] on div "VP [PERSON_NAME]" at bounding box center [714, 273] width 102 height 11
checkbox input "true"
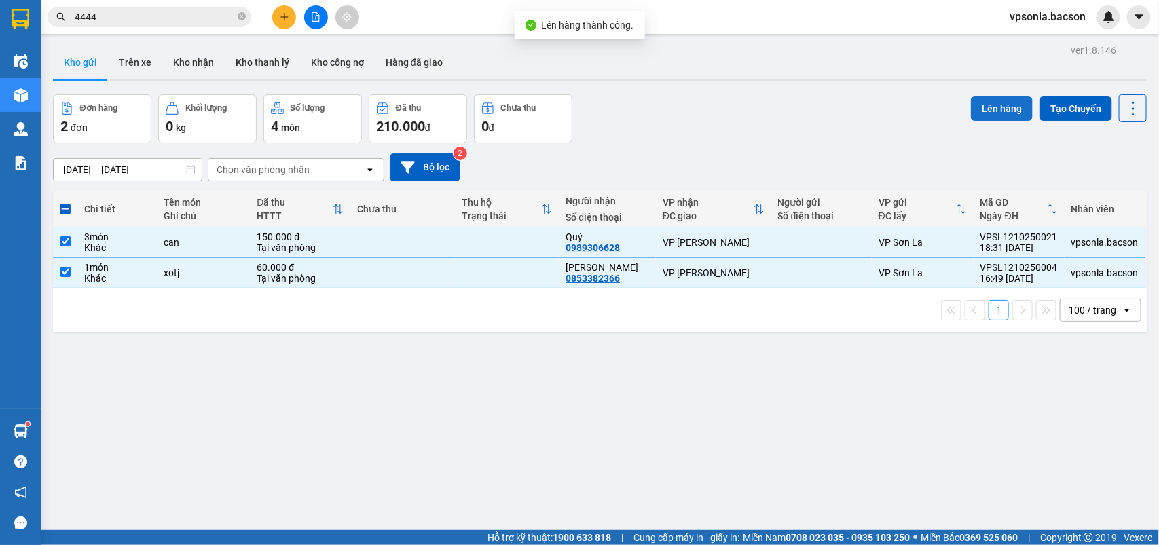
click at [993, 102] on button "Lên hàng" at bounding box center [1002, 108] width 62 height 24
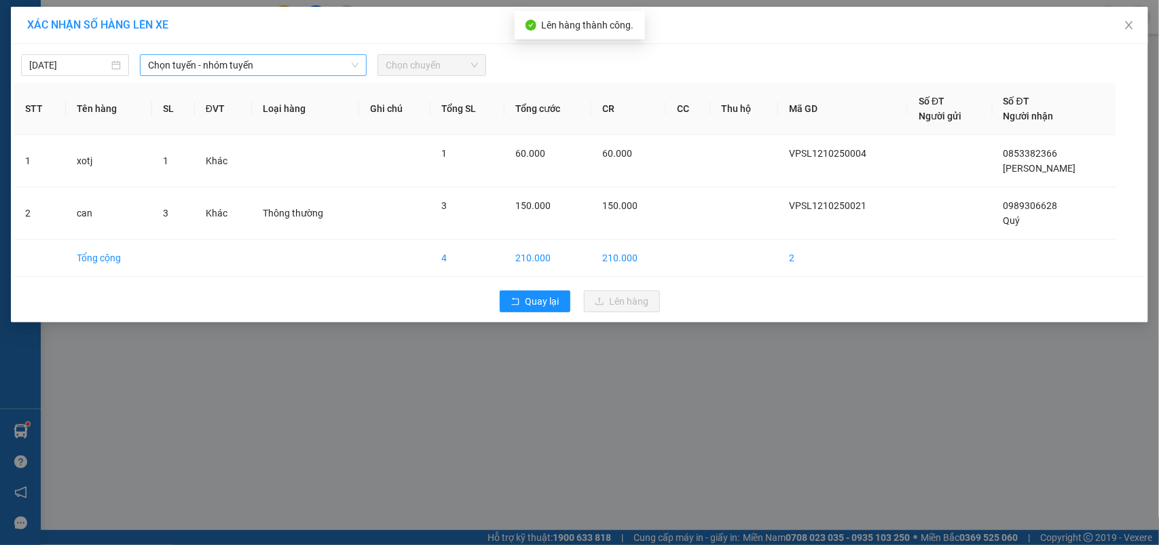
click at [215, 68] on span "Chọn tuyến - nhóm tuyến" at bounding box center [253, 65] width 211 height 20
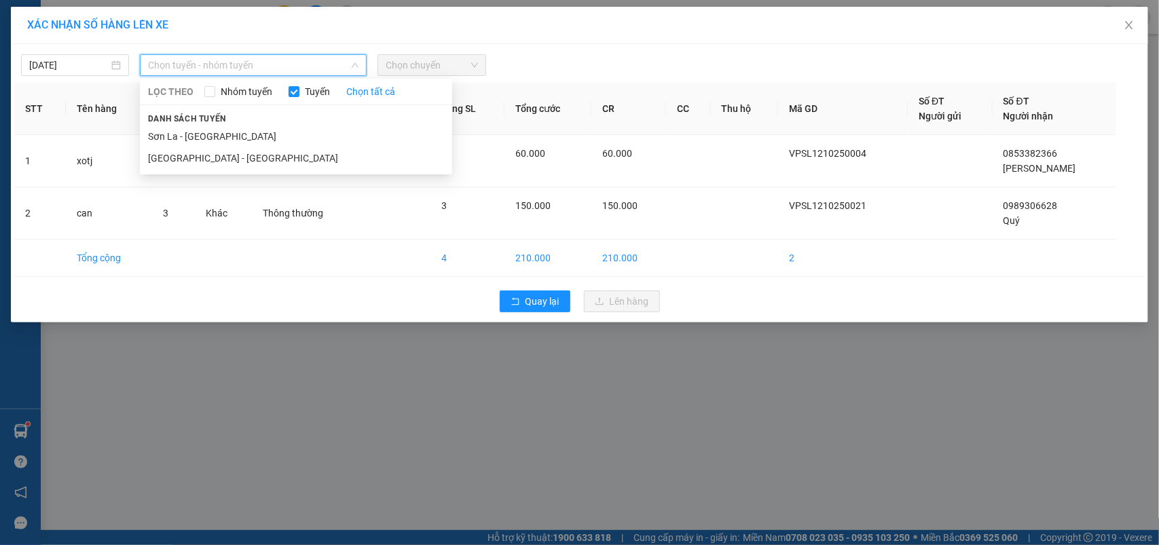
drag, startPoint x: 167, startPoint y: 131, endPoint x: 384, endPoint y: 83, distance: 221.9
click at [167, 132] on li "Sơn La - [GEOGRAPHIC_DATA]" at bounding box center [296, 137] width 312 height 22
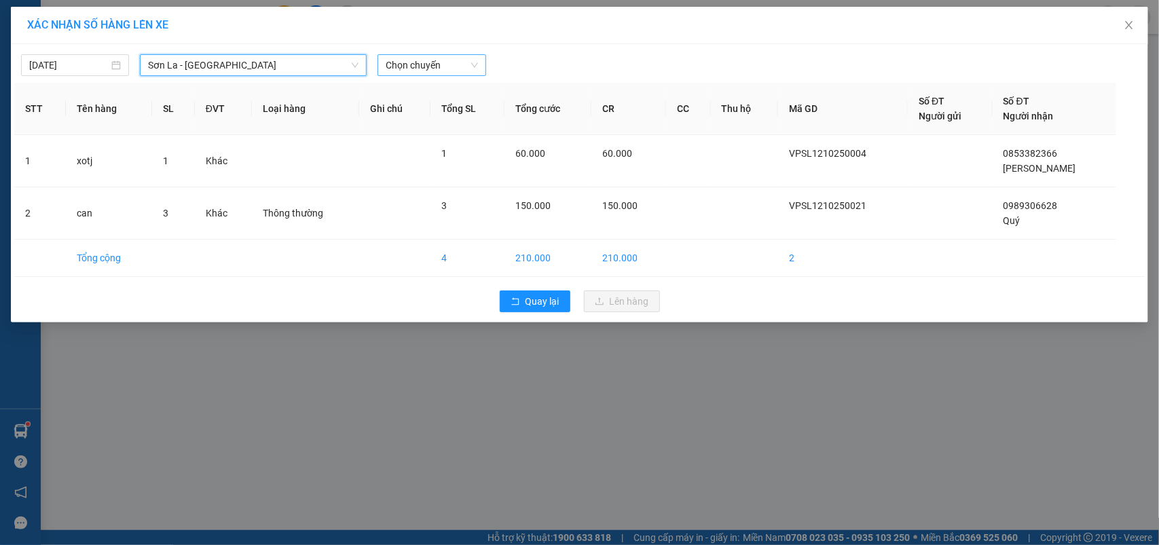
click at [452, 70] on span "Chọn chuyến" at bounding box center [432, 65] width 92 height 20
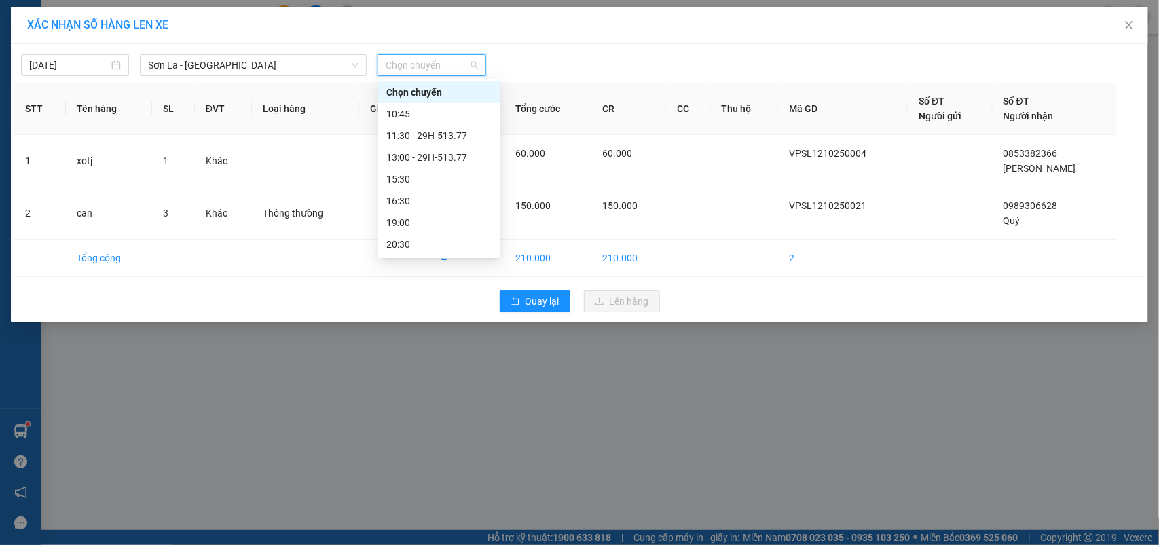
scroll to position [65, 0]
click at [409, 109] on div "15:30" at bounding box center [439, 114] width 106 height 15
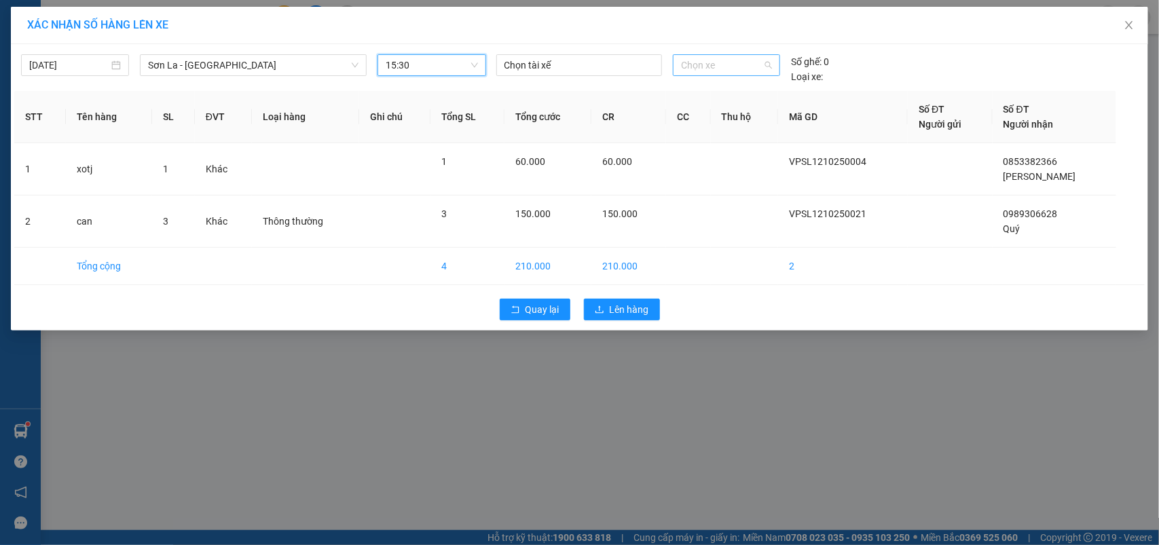
click at [712, 68] on span "Chọn xe" at bounding box center [726, 65] width 91 height 20
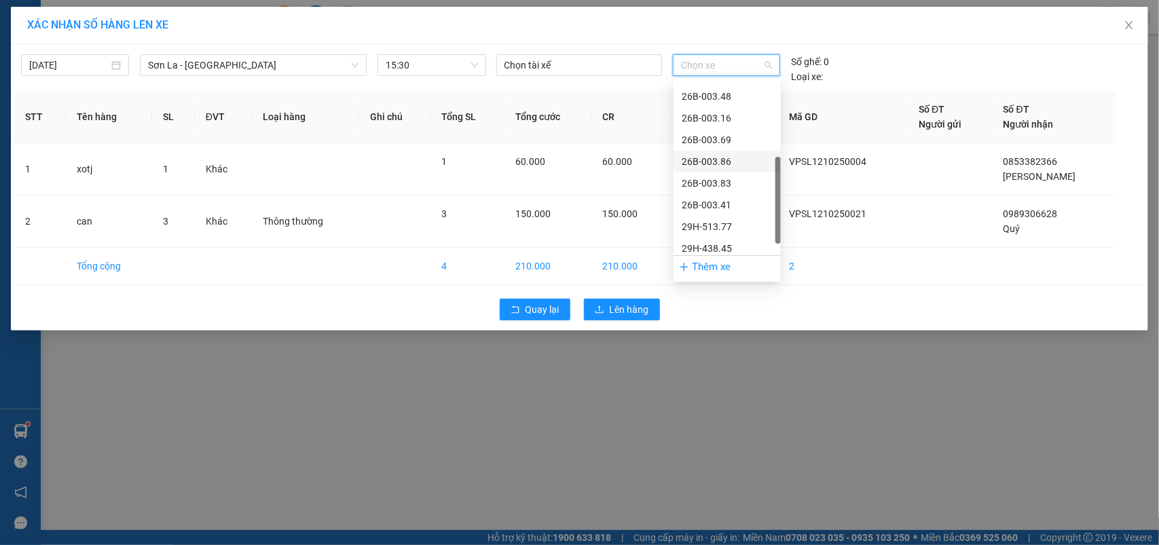
scroll to position [195, 0]
click at [708, 200] on div "29H-513.77" at bounding box center [727, 201] width 91 height 15
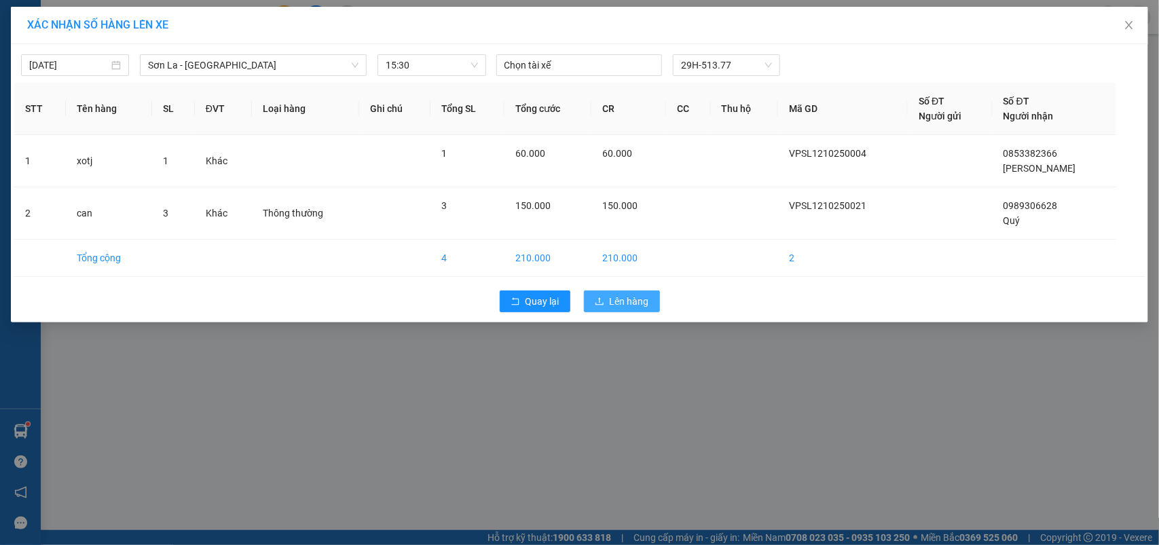
click at [628, 294] on span "Lên hàng" at bounding box center [629, 301] width 39 height 15
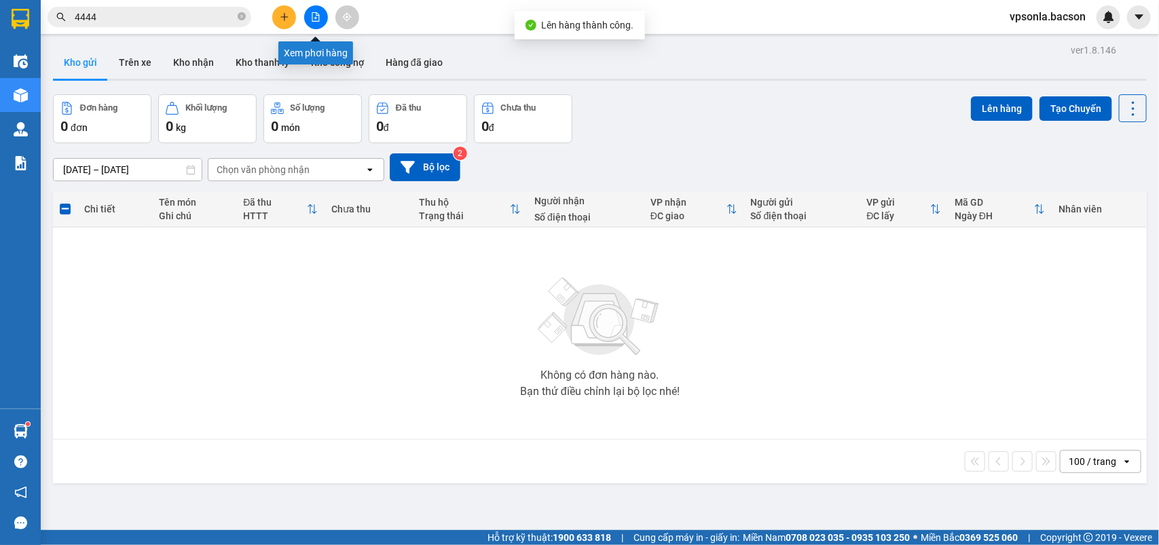
click at [314, 14] on icon "file-add" at bounding box center [316, 17] width 10 height 10
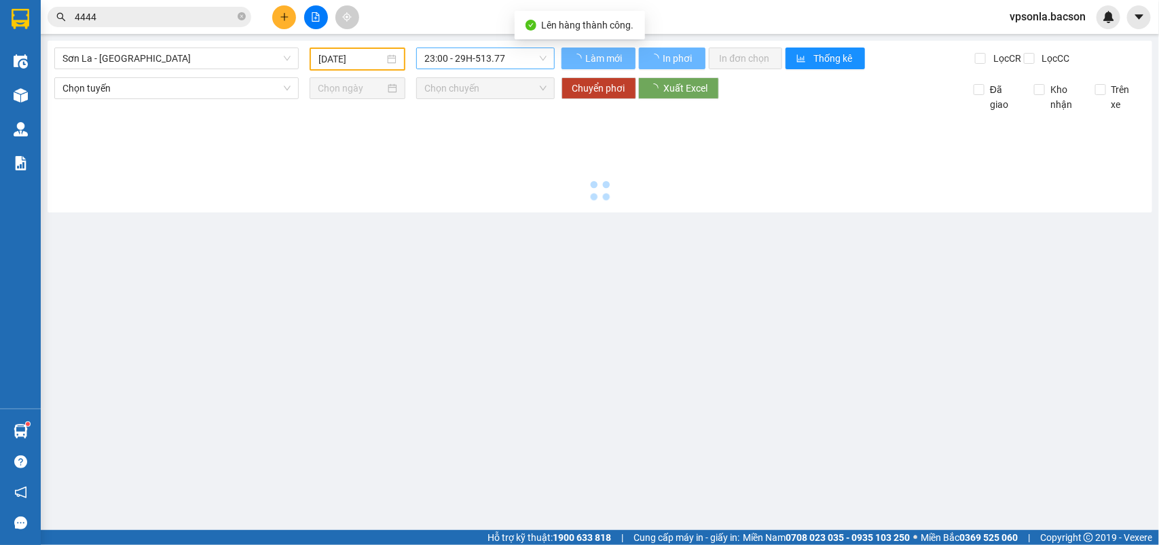
click at [447, 52] on span "23:00 - 29H-513.77" at bounding box center [485, 58] width 122 height 20
type input "[DATE]"
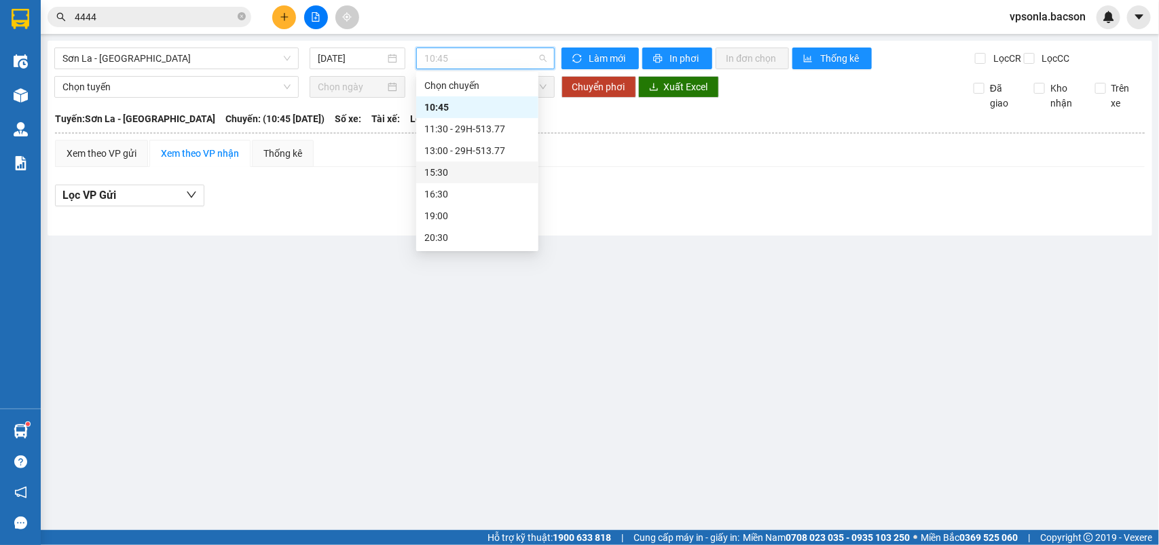
click at [452, 170] on div "15:30" at bounding box center [477, 172] width 106 height 15
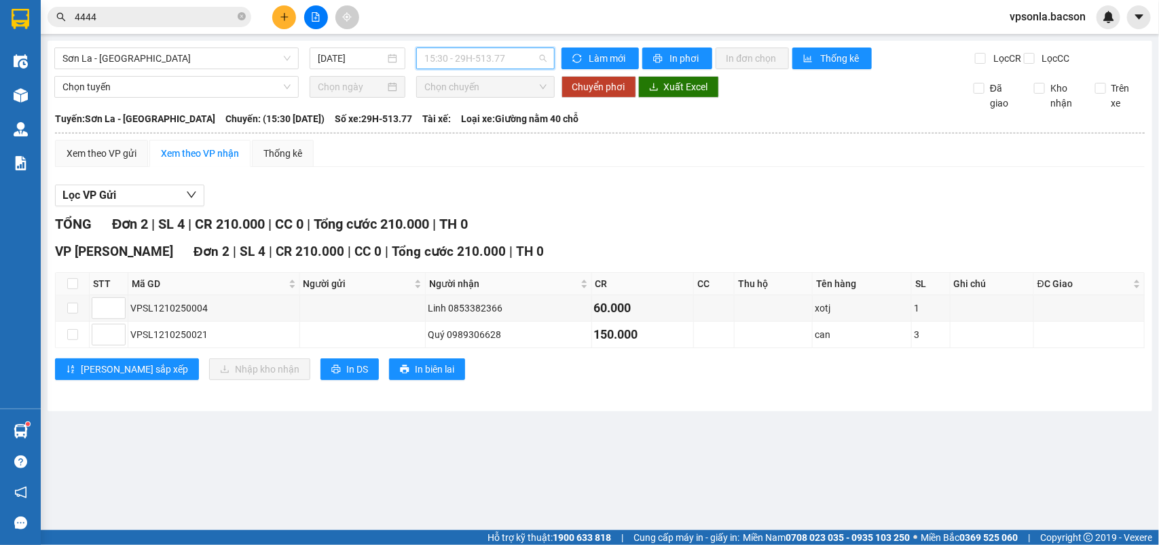
click at [488, 56] on span "15:30 - 29H-513.77" at bounding box center [485, 58] width 122 height 20
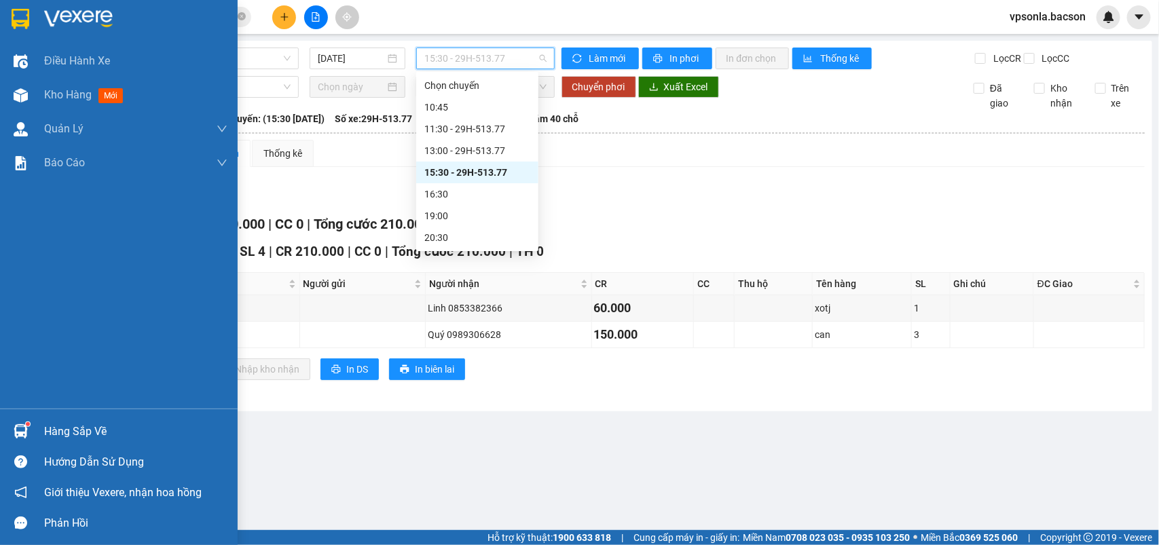
click at [14, 19] on img at bounding box center [21, 19] width 18 height 20
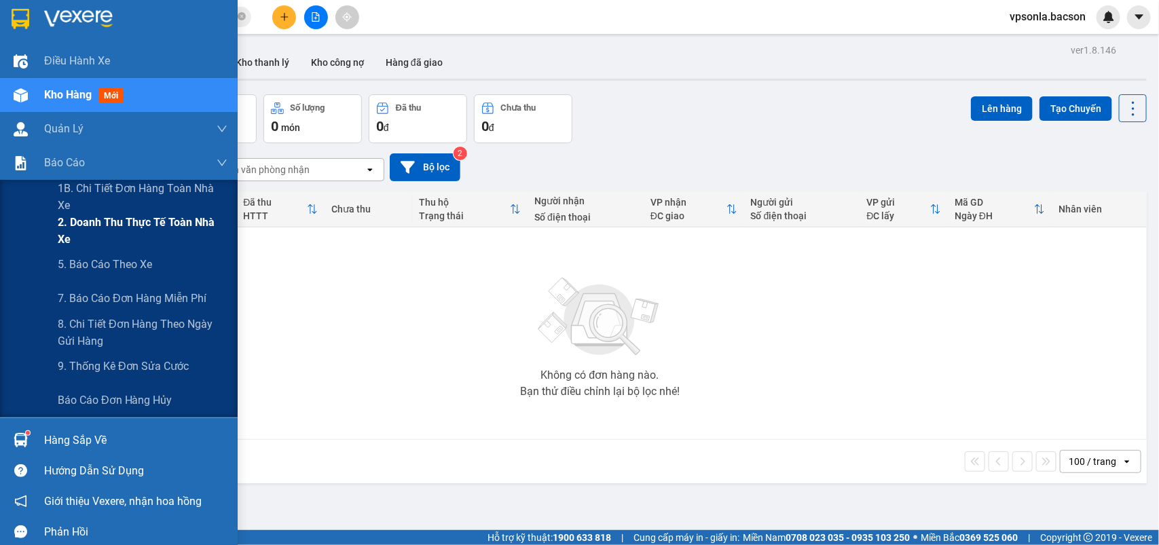
click at [75, 227] on span "2. Doanh thu thực tế toàn nhà xe" at bounding box center [143, 231] width 170 height 34
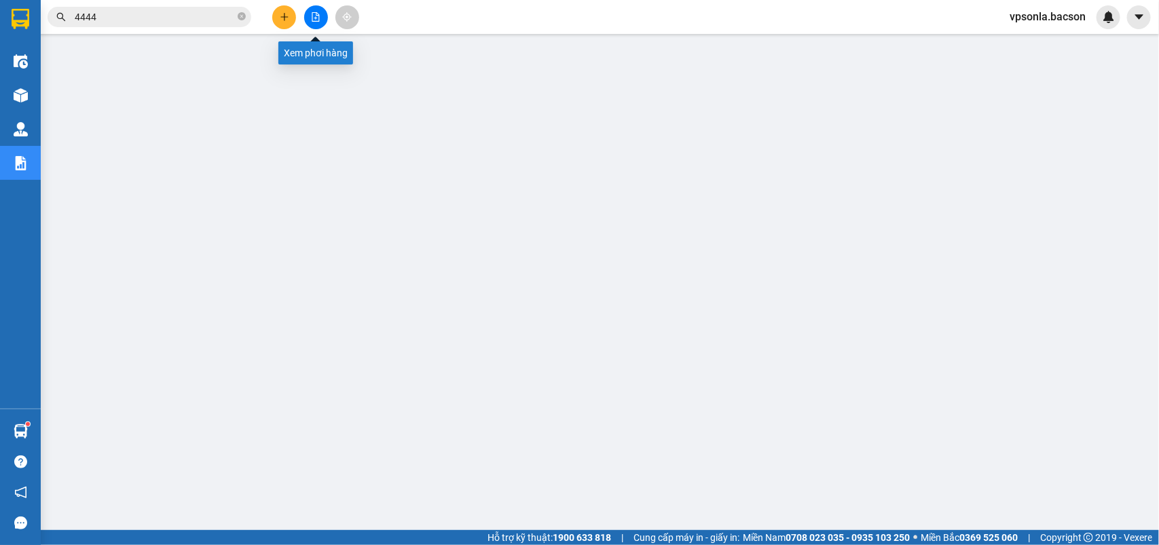
click at [316, 15] on icon "file-add" at bounding box center [315, 17] width 7 height 10
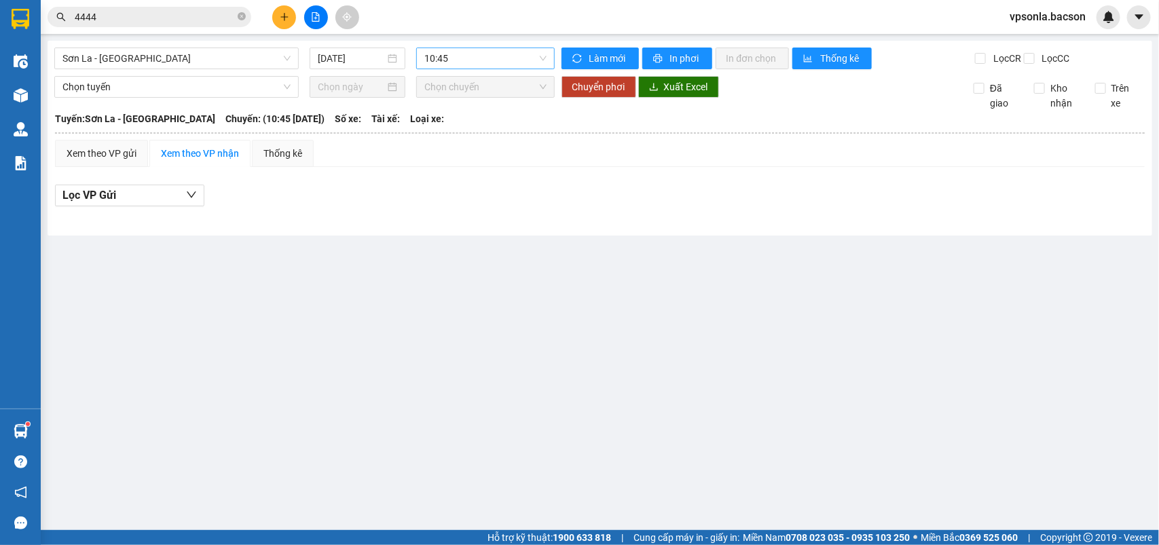
click at [423, 55] on div "10:45" at bounding box center [485, 59] width 138 height 22
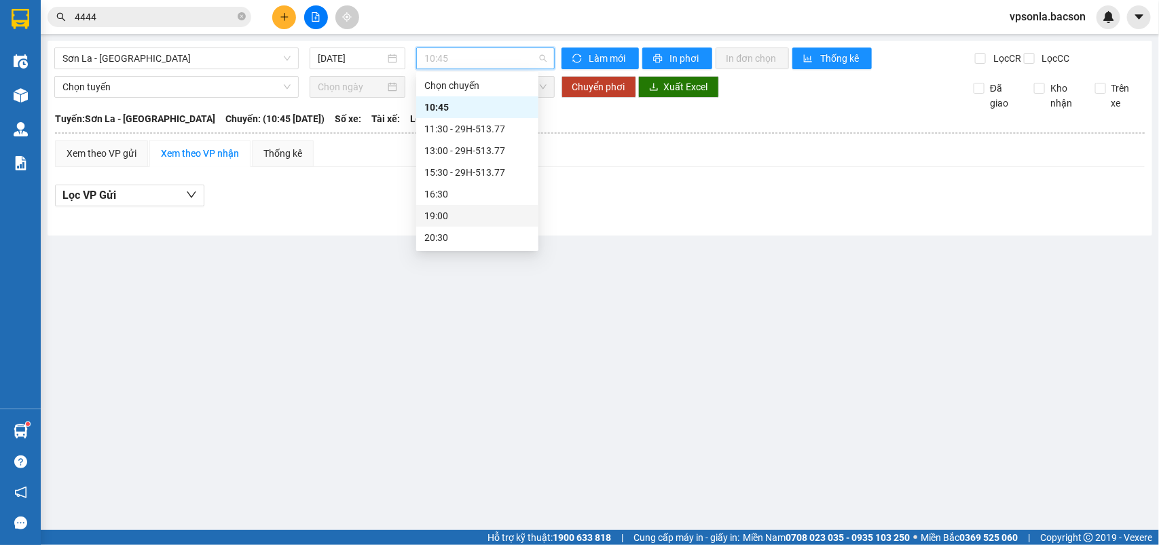
scroll to position [65, 0]
click at [464, 103] on div "15:30 - 29H-513.77" at bounding box center [477, 107] width 106 height 15
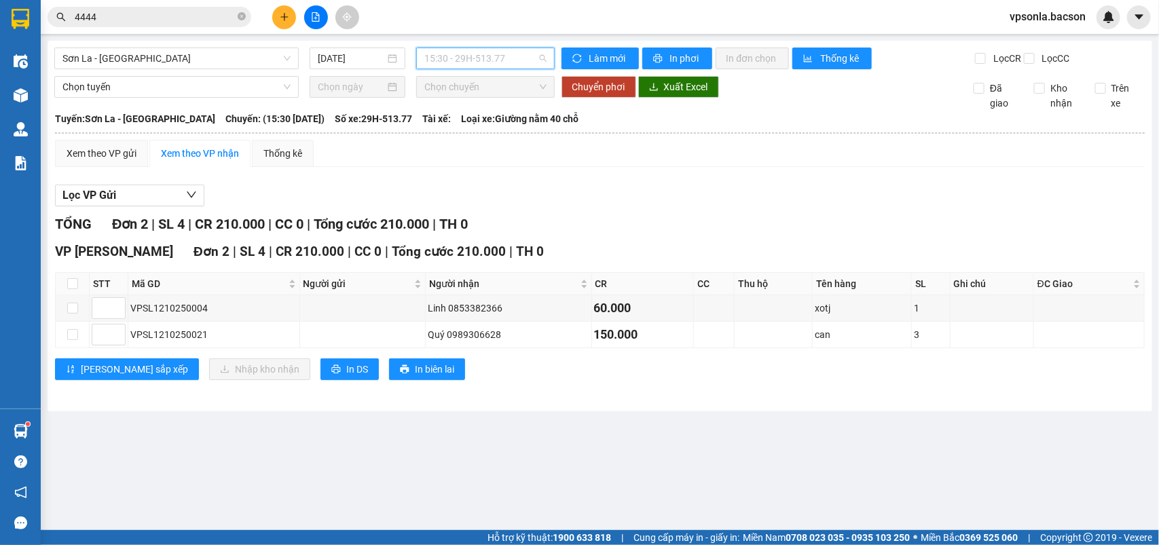
click at [486, 53] on span "15:30 - 29H-513.77" at bounding box center [485, 58] width 122 height 20
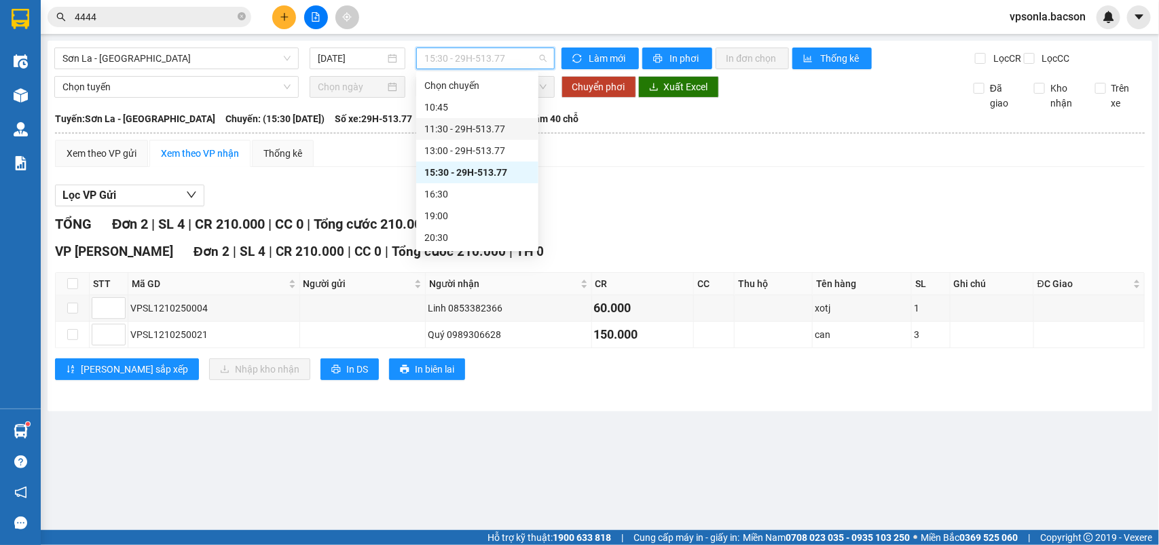
click at [474, 130] on div "11:30 - 29H-513.77" at bounding box center [477, 129] width 106 height 15
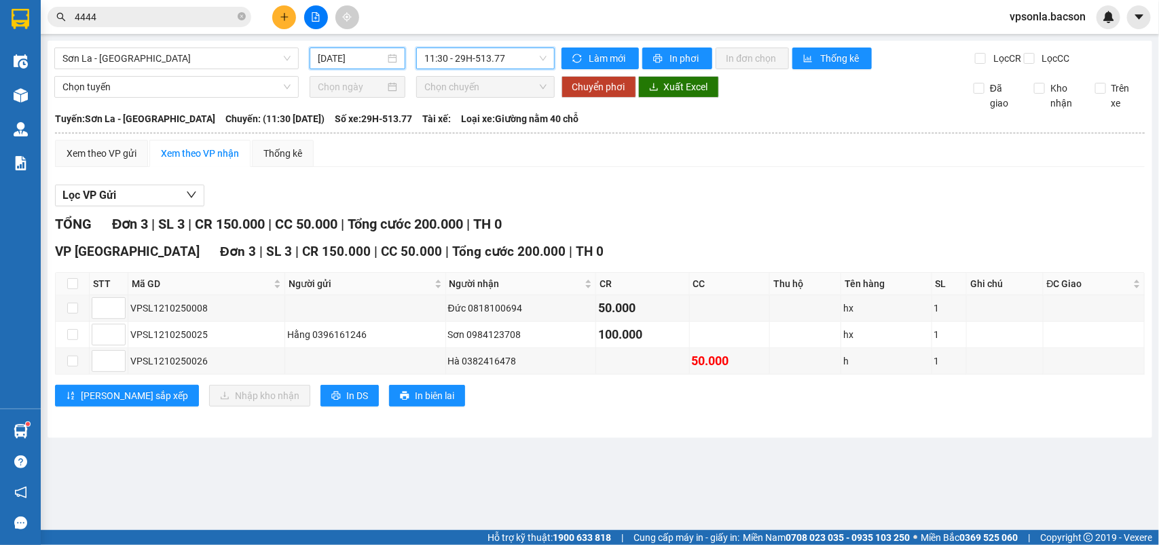
click at [344, 59] on input "[DATE]" at bounding box center [351, 58] width 67 height 15
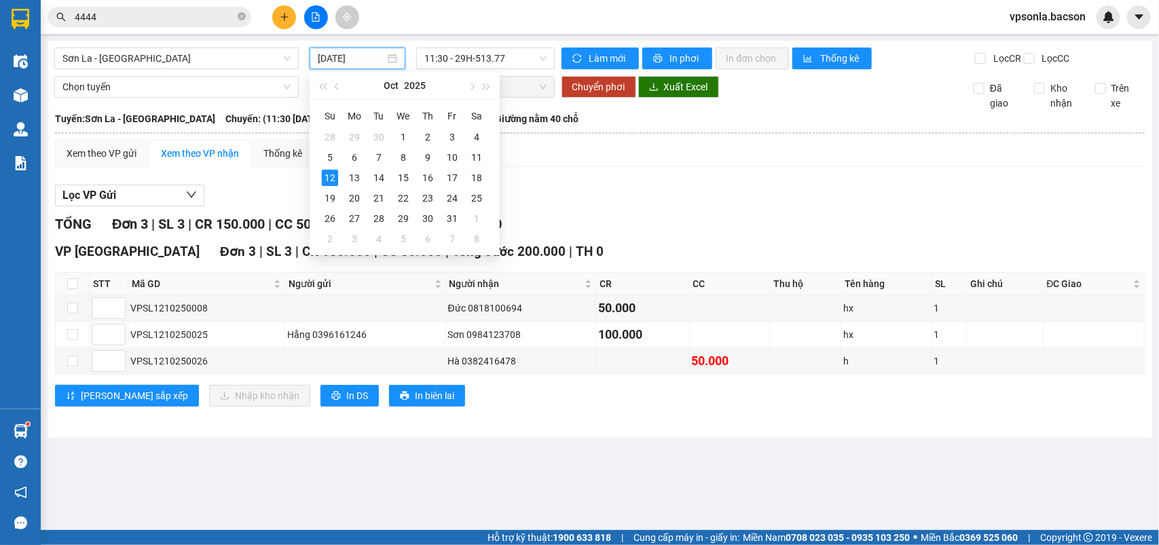
type input "[DATE]"
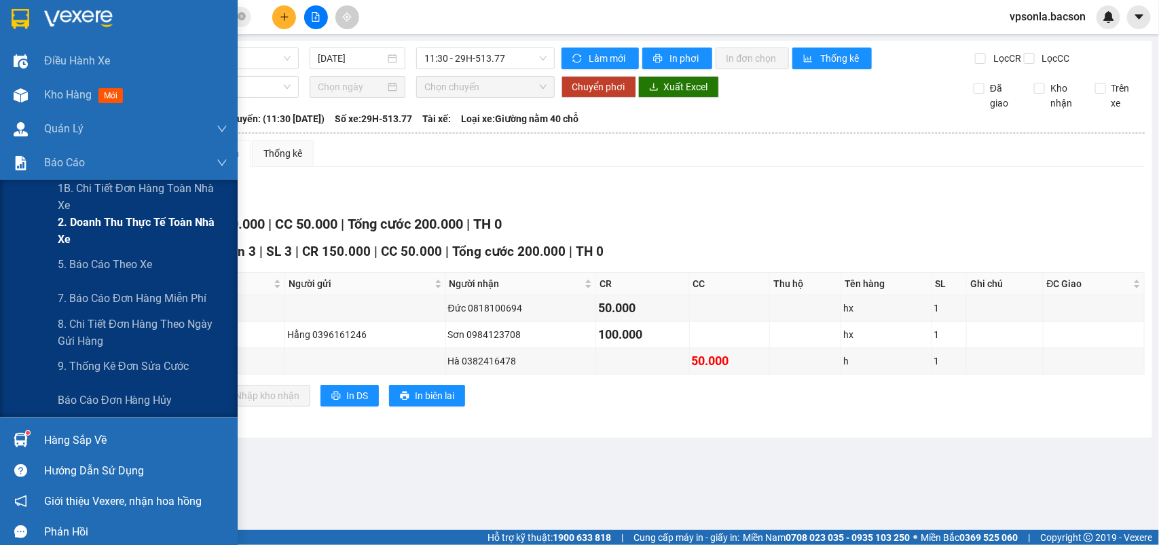
click at [143, 243] on span "2. Doanh thu thực tế toàn nhà xe" at bounding box center [143, 231] width 170 height 34
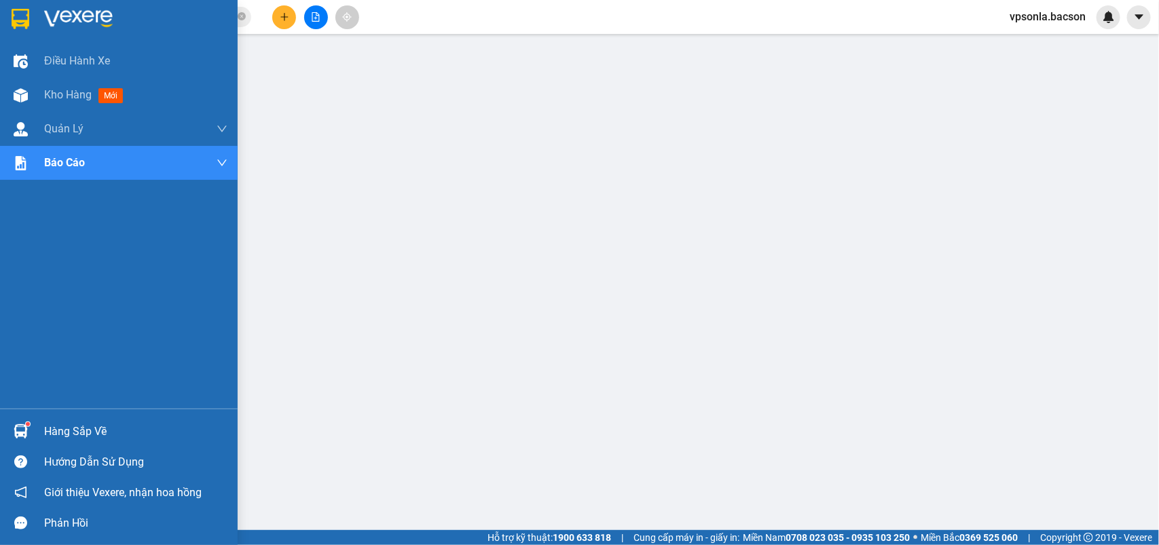
click at [14, 19] on img at bounding box center [21, 19] width 18 height 20
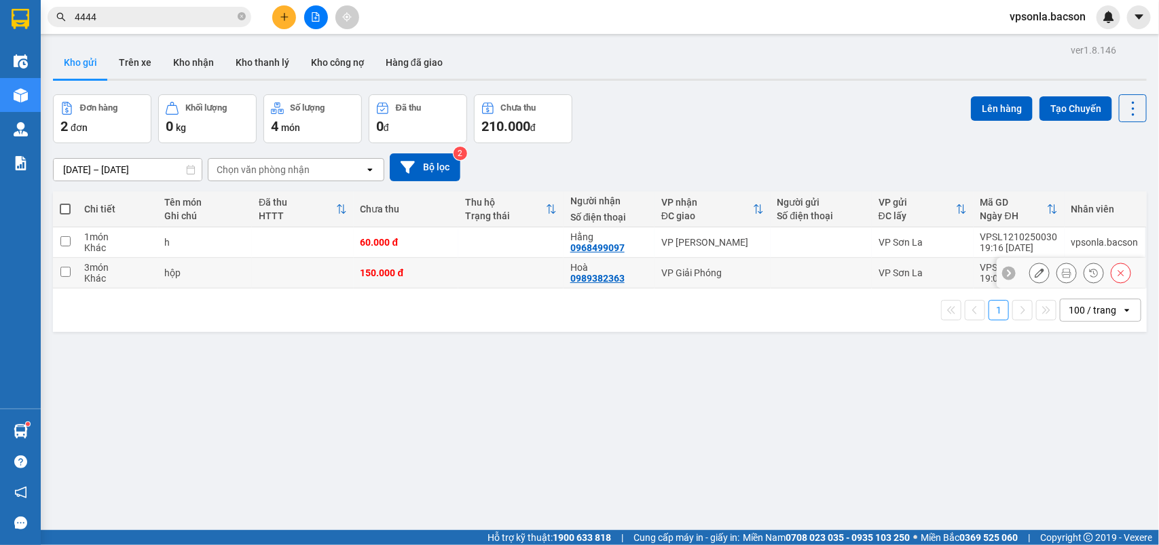
click at [676, 272] on div "VP Giải Phóng" at bounding box center [712, 273] width 102 height 11
checkbox input "true"
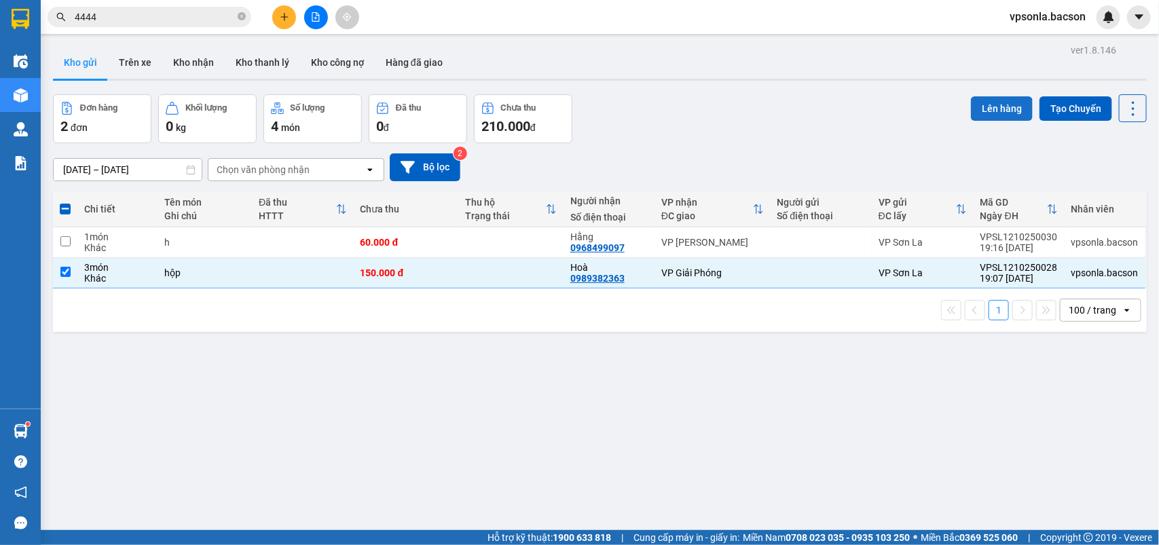
click at [991, 110] on button "Lên hàng" at bounding box center [1002, 108] width 62 height 24
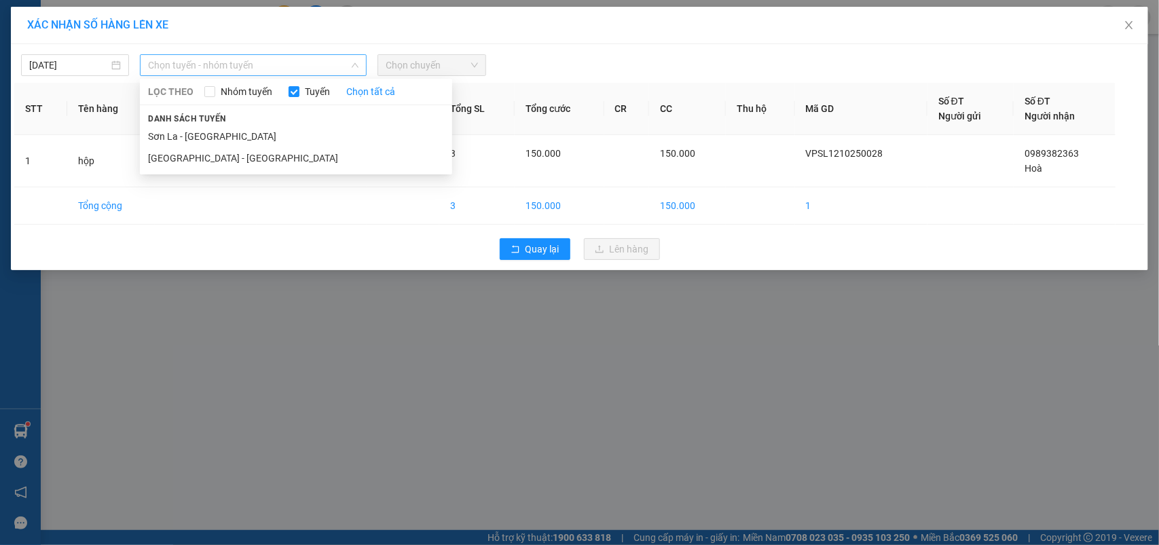
click at [219, 66] on span "Chọn tuyến - nhóm tuyến" at bounding box center [253, 65] width 211 height 20
click at [189, 132] on li "Sơn La - [GEOGRAPHIC_DATA]" at bounding box center [296, 137] width 312 height 22
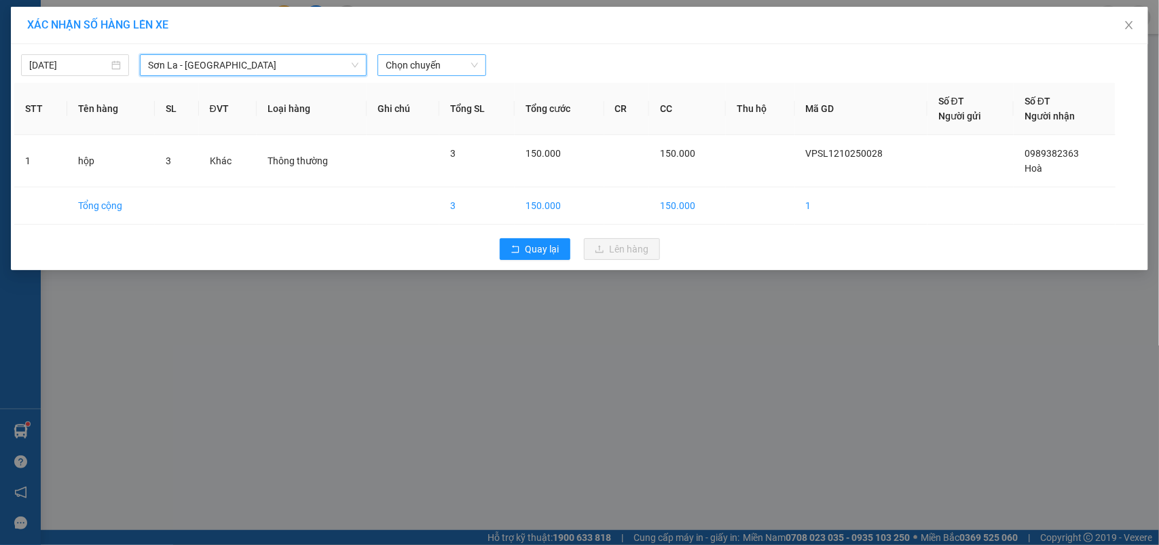
click at [466, 73] on span "Chọn chuyến" at bounding box center [432, 65] width 92 height 20
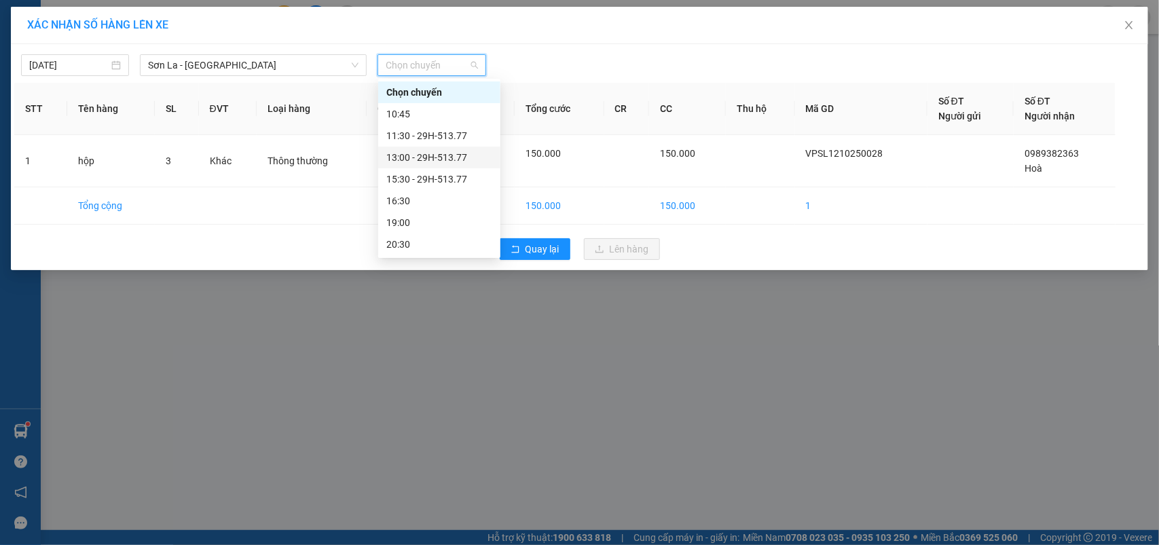
click at [424, 153] on div "13:00 - 29H-513.77" at bounding box center [439, 157] width 106 height 15
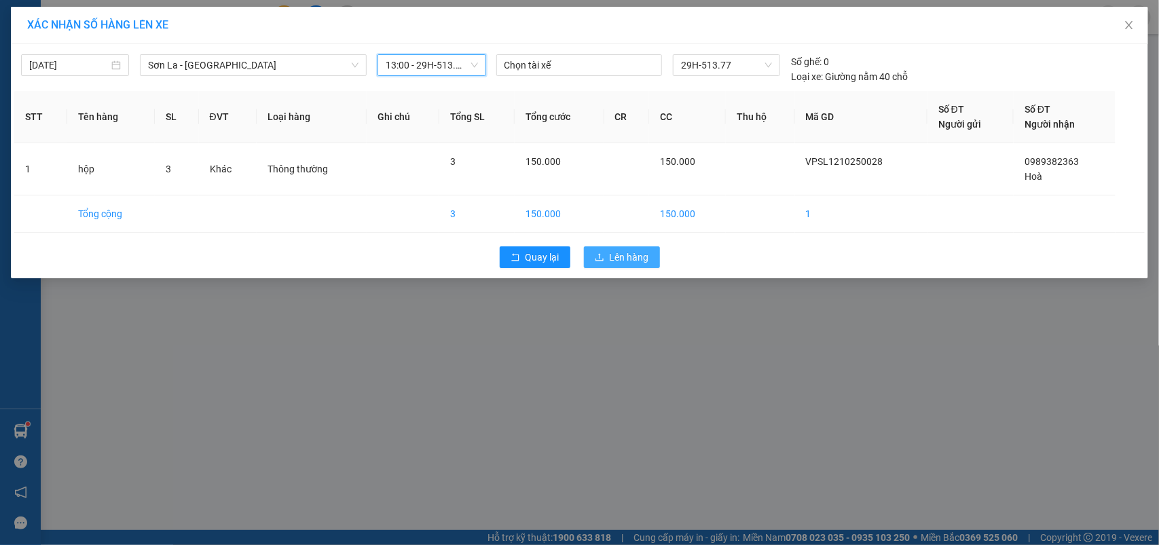
click at [646, 250] on span "Lên hàng" at bounding box center [629, 257] width 39 height 15
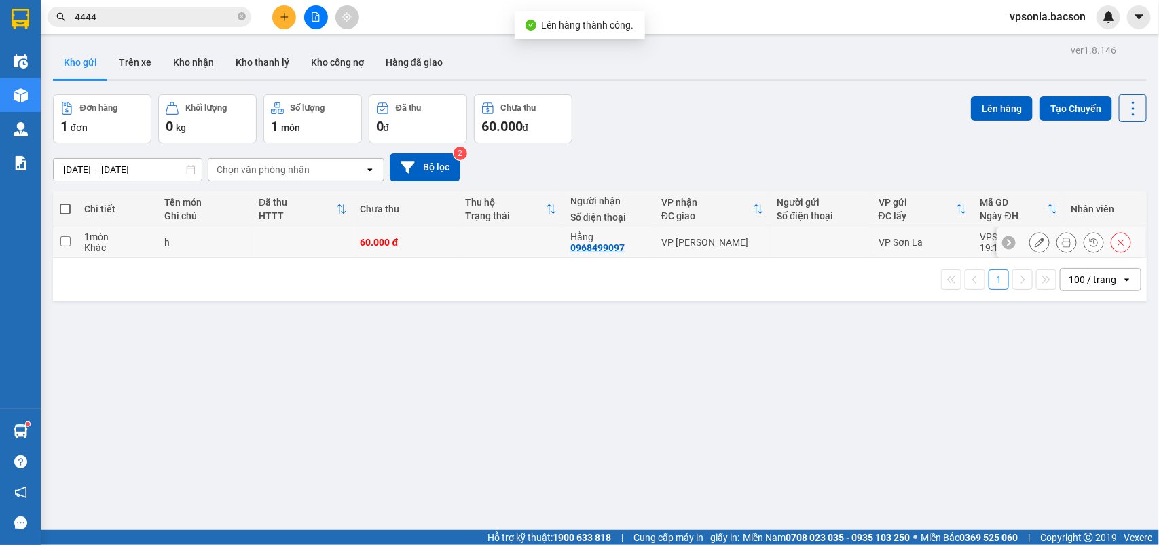
click at [727, 242] on div "VP [PERSON_NAME]" at bounding box center [712, 242] width 102 height 11
checkbox input "true"
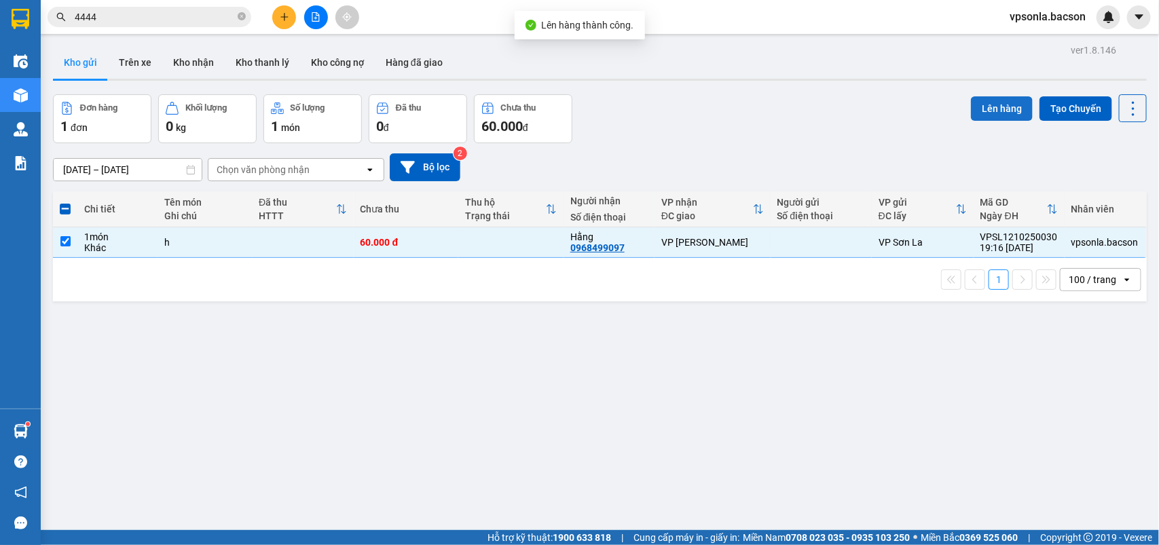
click at [983, 106] on button "Lên hàng" at bounding box center [1002, 108] width 62 height 24
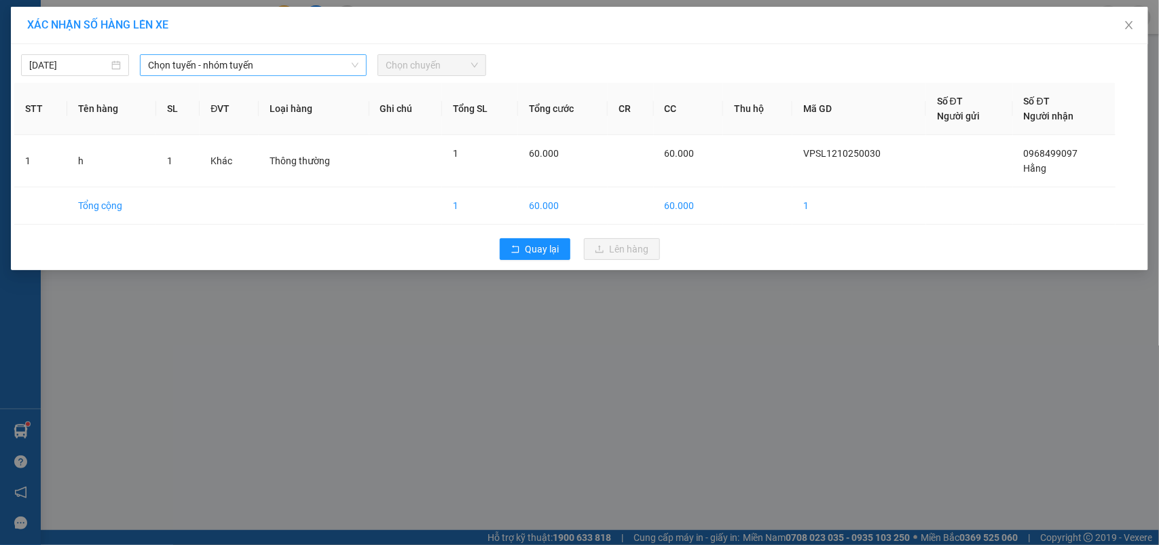
click at [191, 63] on span "Chọn tuyến - nhóm tuyến" at bounding box center [253, 65] width 211 height 20
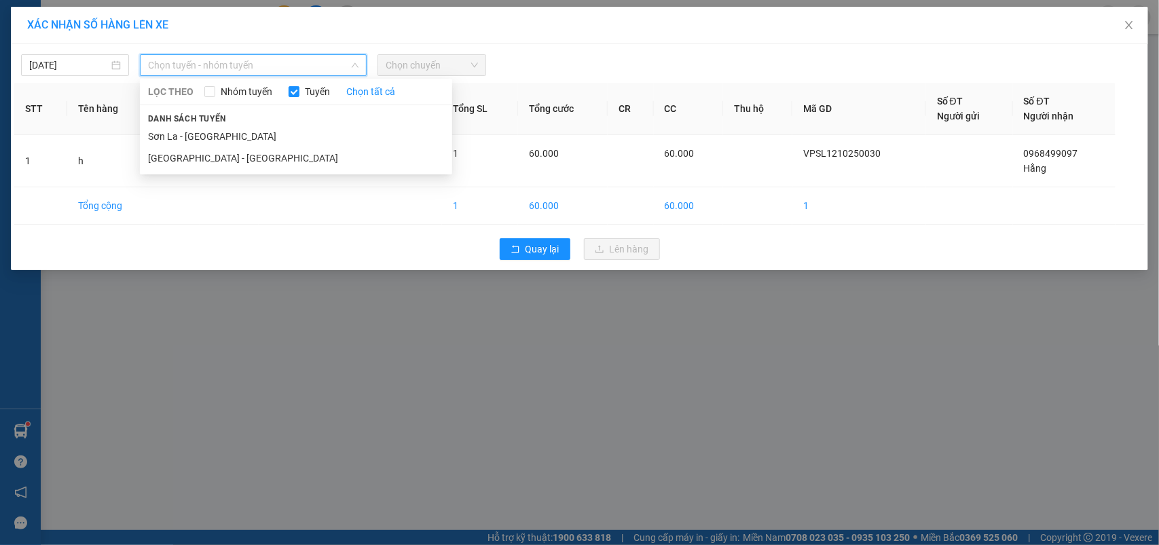
drag, startPoint x: 164, startPoint y: 132, endPoint x: 321, endPoint y: 124, distance: 157.1
click at [164, 133] on li "Sơn La - [GEOGRAPHIC_DATA]" at bounding box center [296, 137] width 312 height 22
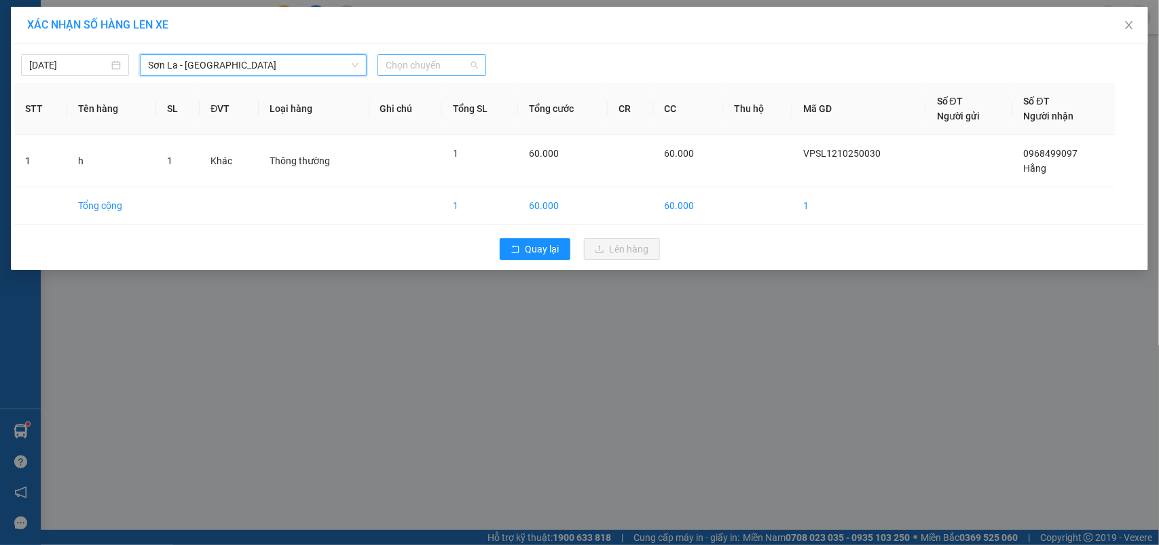
click at [407, 67] on span "Chọn chuyến" at bounding box center [432, 65] width 92 height 20
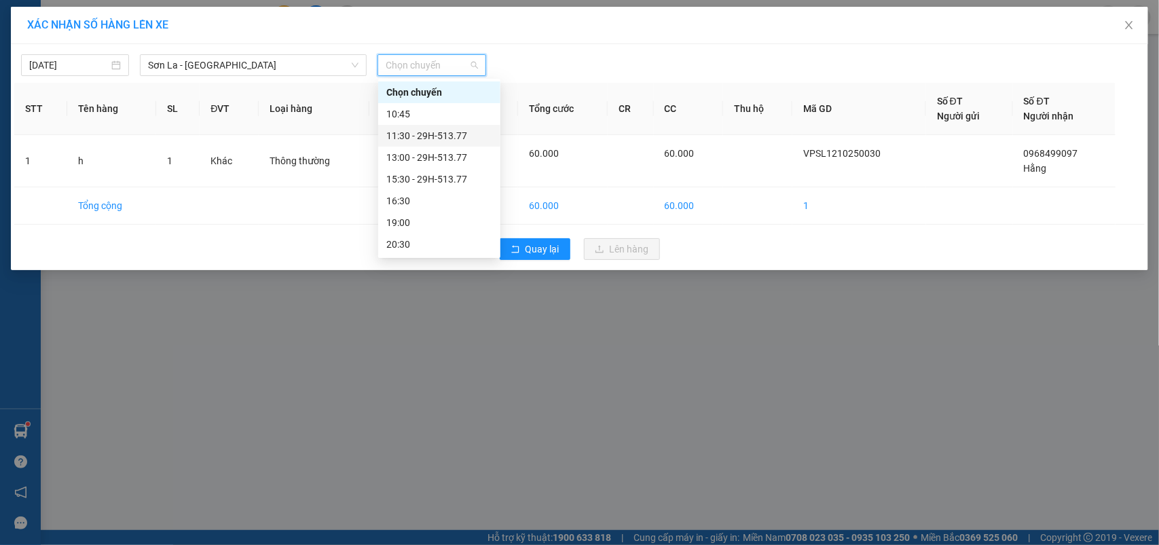
scroll to position [65, 0]
click at [418, 113] on div "15:30 - 29H-513.77" at bounding box center [439, 114] width 106 height 15
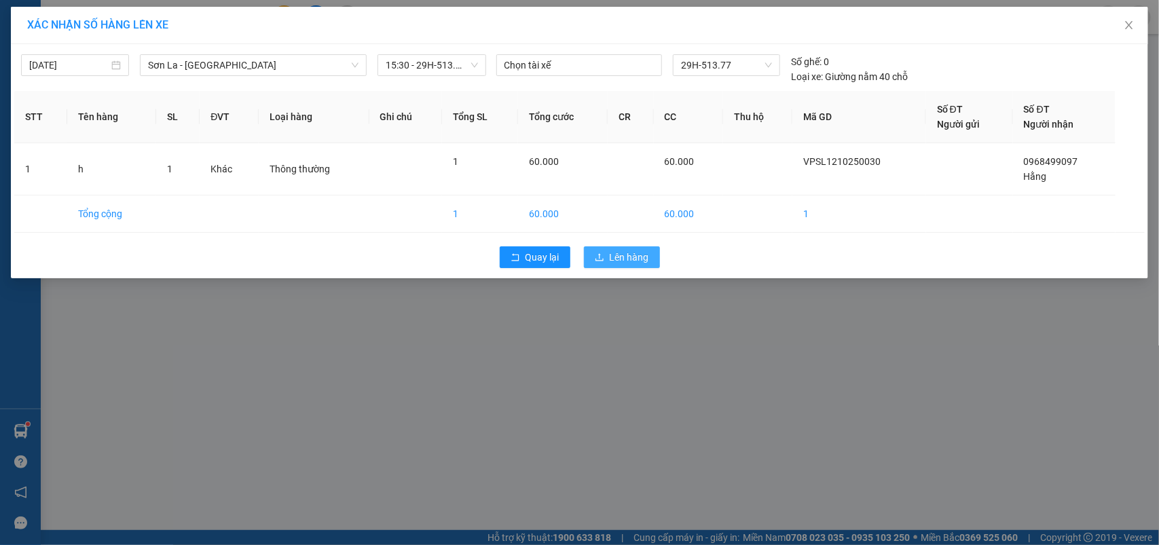
click at [601, 253] on icon "upload" at bounding box center [600, 258] width 10 height 10
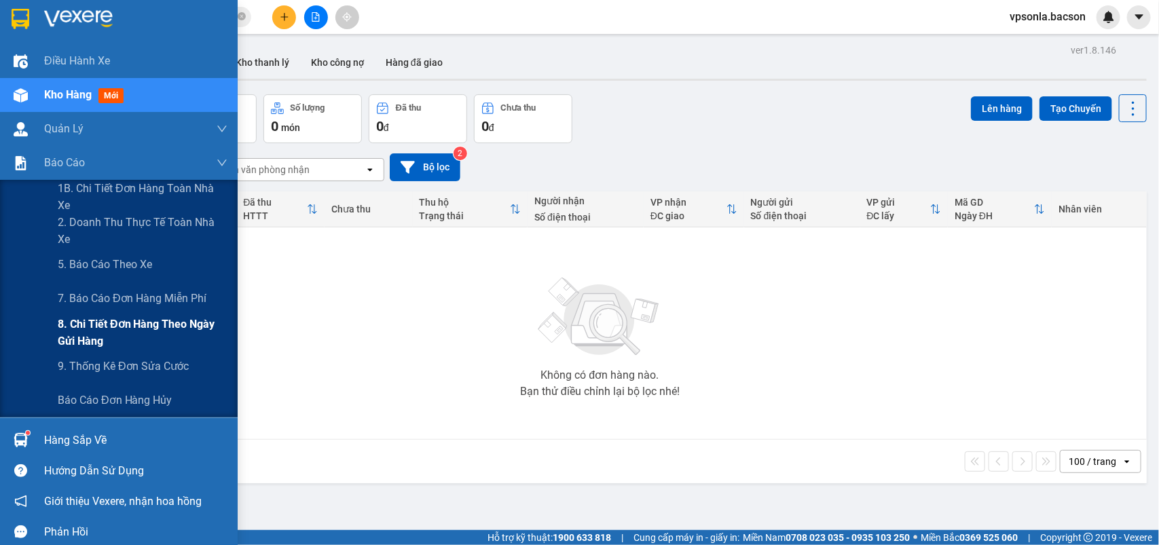
click at [110, 323] on span "8. Chi tiết đơn hàng theo ngày gửi hàng" at bounding box center [143, 333] width 170 height 34
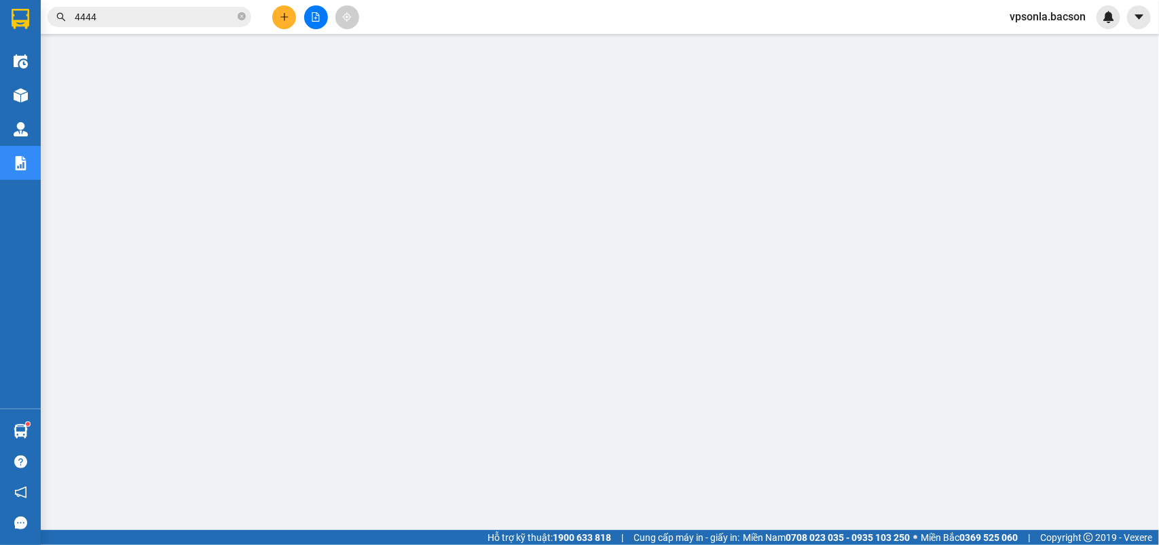
click at [117, 17] on input "4444" at bounding box center [155, 17] width 160 height 15
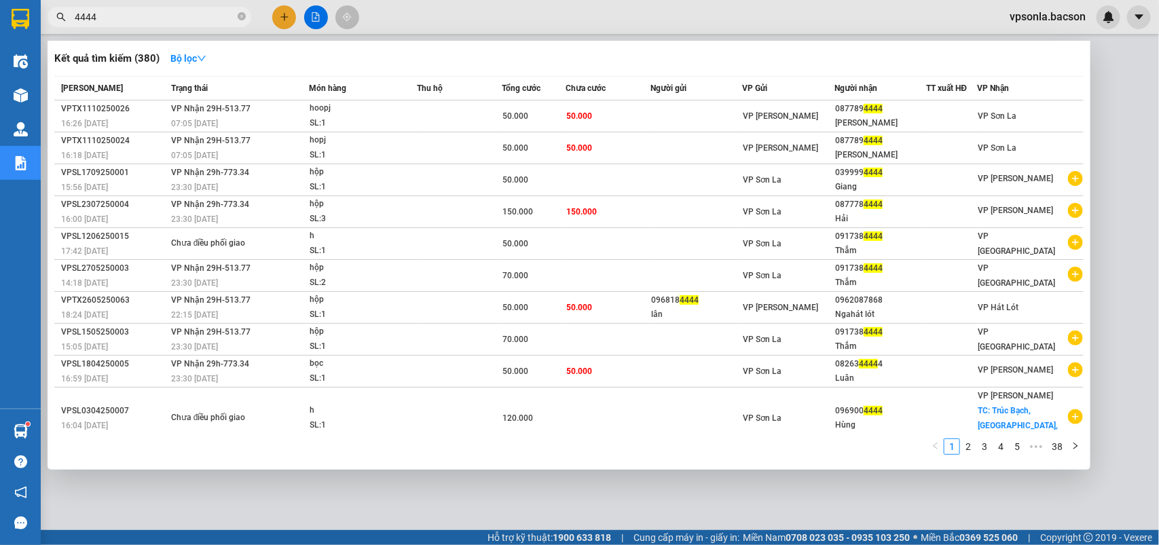
click at [117, 17] on input "4444" at bounding box center [155, 17] width 160 height 15
paste input "VPTX1210250008"
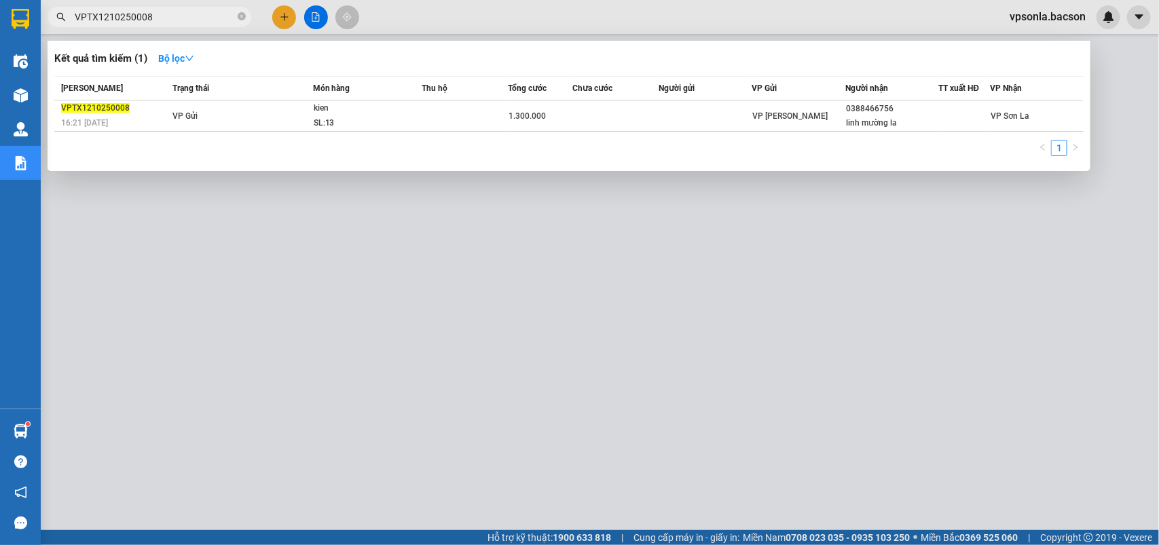
type input "VPTX1210250008"
click at [280, 12] on div at bounding box center [579, 272] width 1159 height 545
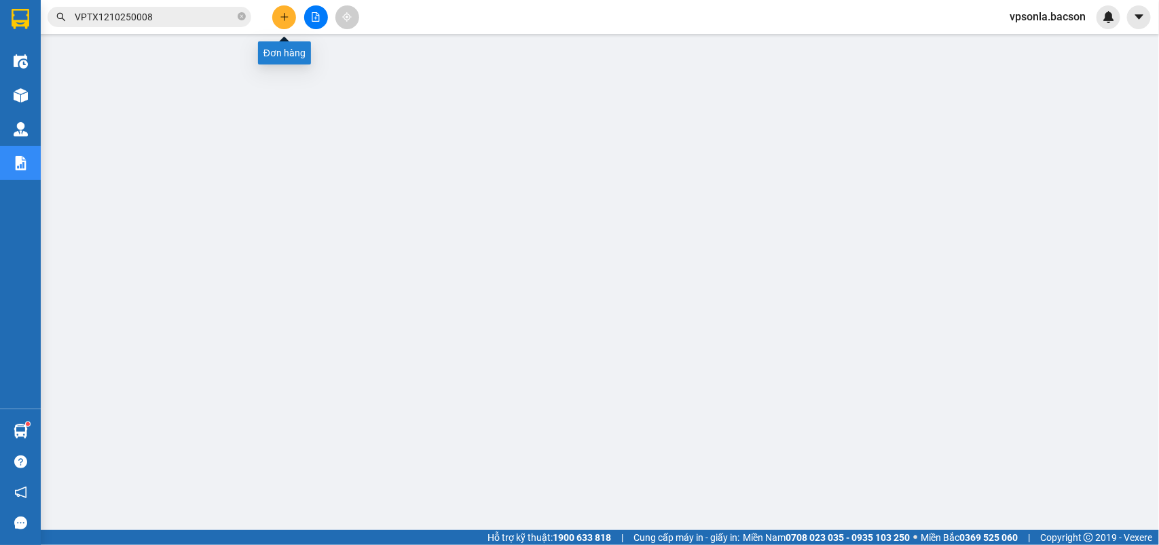
click at [280, 25] on button at bounding box center [284, 17] width 24 height 24
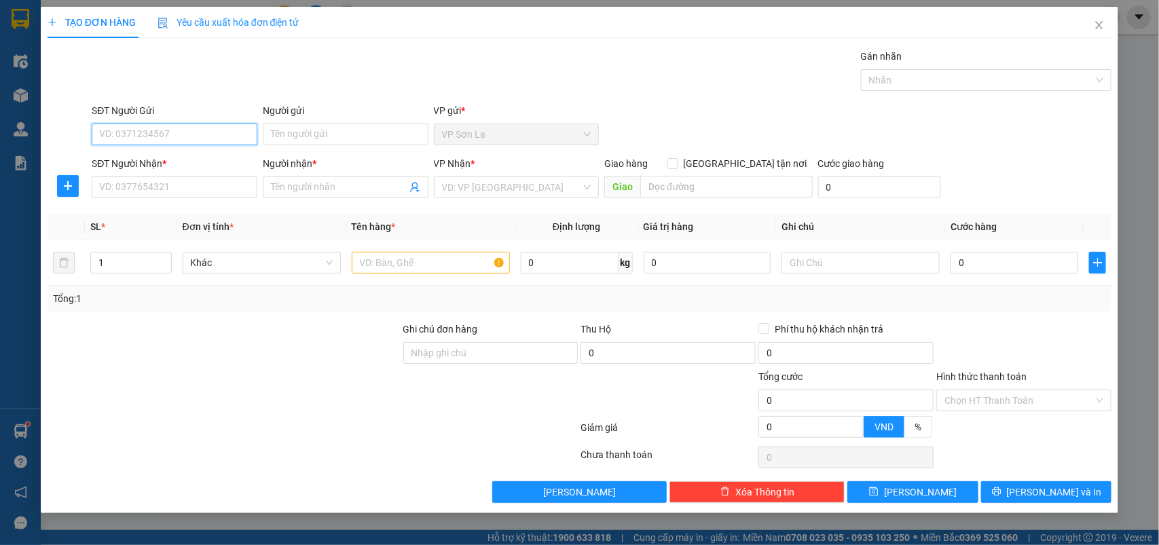
click at [167, 143] on input "SĐT Người Gửi" at bounding box center [175, 135] width 166 height 22
click at [160, 177] on input "SĐT Người Nhận *" at bounding box center [175, 188] width 166 height 22
click at [141, 129] on input "SĐT Người Gửi" at bounding box center [175, 135] width 166 height 22
type input "0"
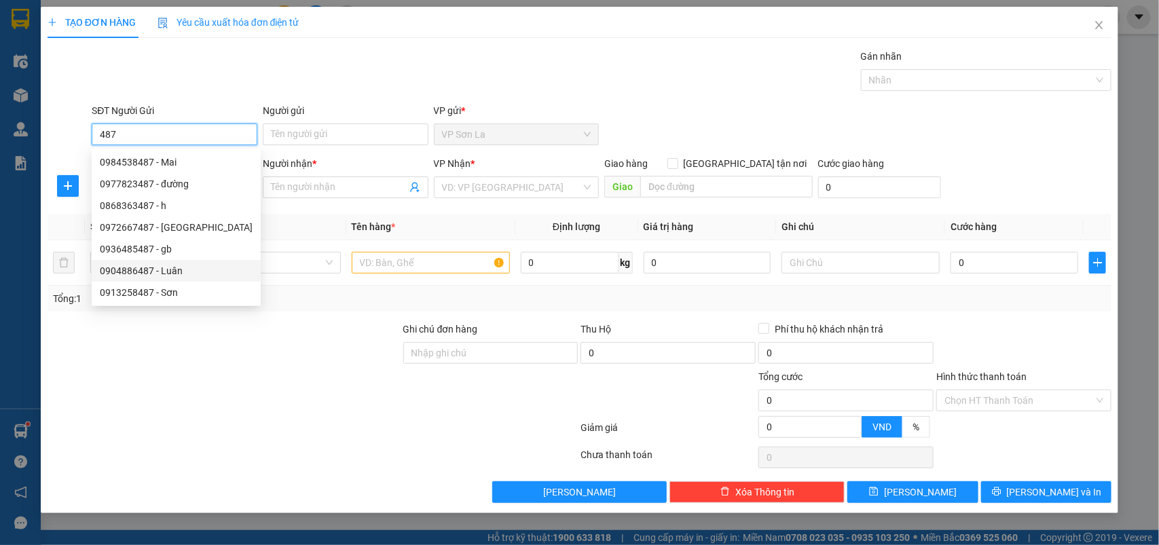
click at [177, 270] on div "0904886487 - Luân" at bounding box center [176, 270] width 153 height 15
type input "0904886487"
type input "Luân"
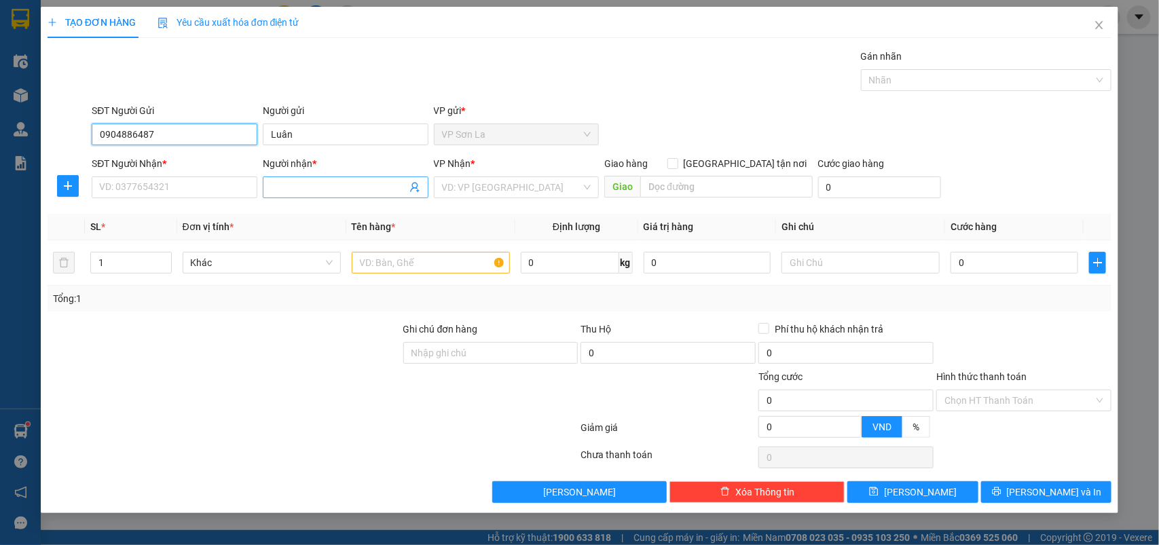
type input "0904886487"
click at [409, 179] on span at bounding box center [346, 188] width 166 height 22
click at [411, 187] on icon "user-add" at bounding box center [414, 188] width 9 height 10
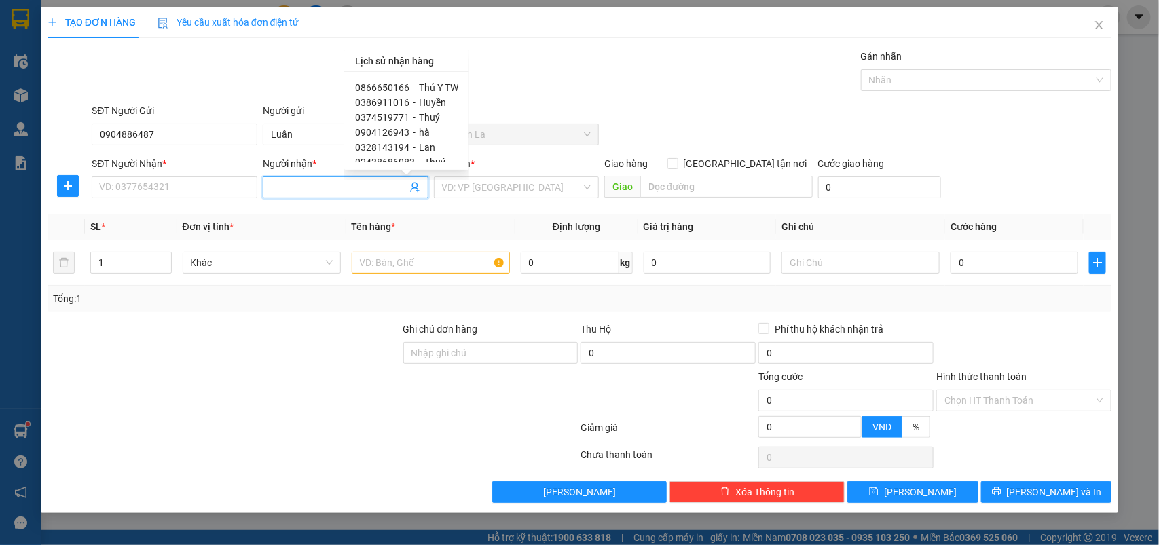
click at [413, 86] on span "-" at bounding box center [414, 87] width 3 height 11
type input "0866650166"
type input "Thú Y TW"
checkbox input "true"
type input "ctn"
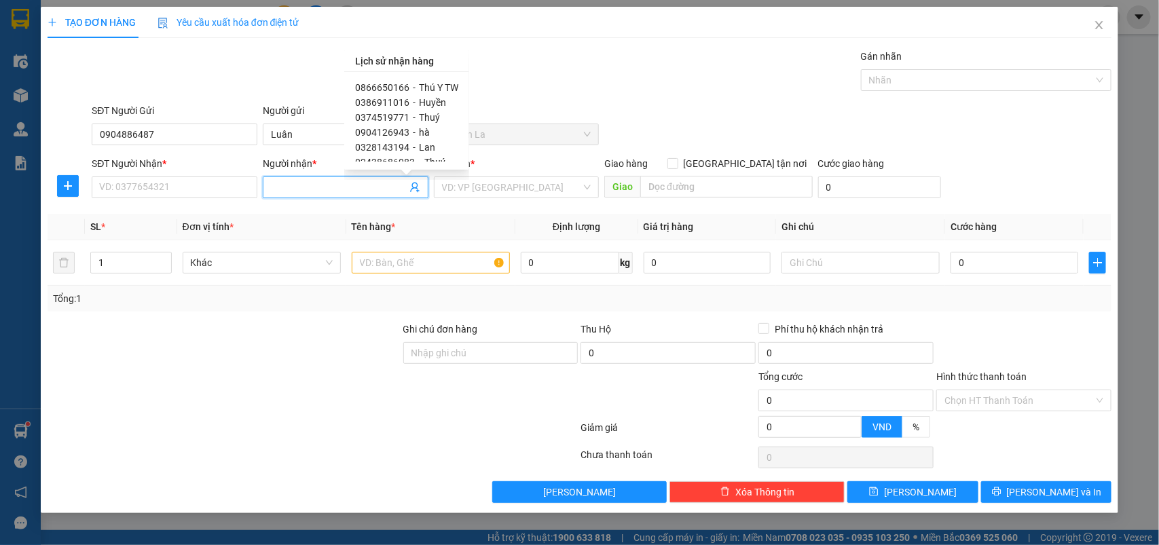
type input "50.000"
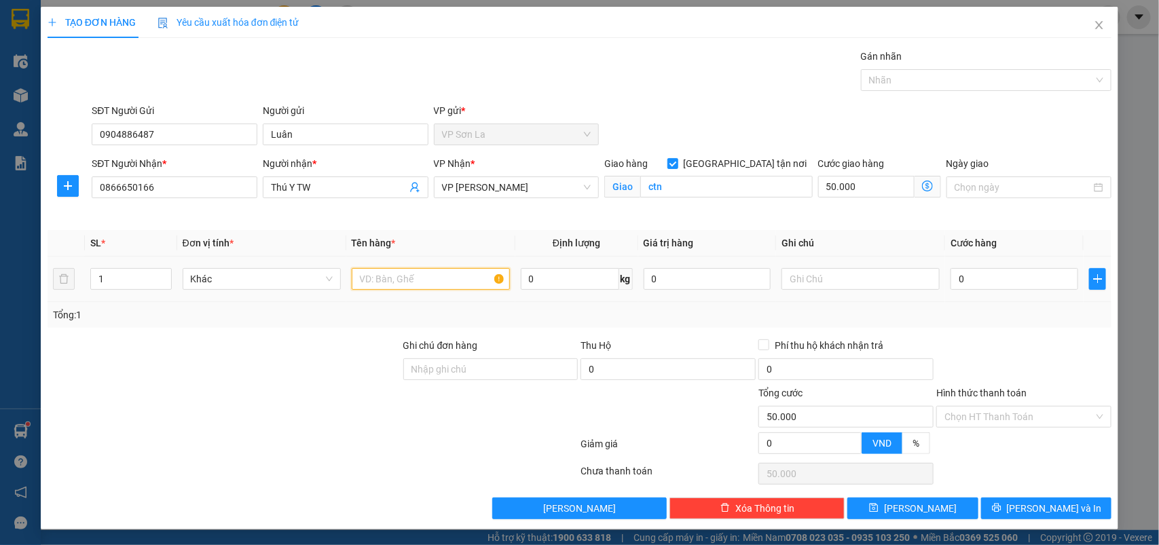
click at [435, 280] on input "text" at bounding box center [431, 279] width 158 height 22
type input "h"
click at [993, 285] on input "0" at bounding box center [1015, 279] width 128 height 22
type input "05"
type input "50.005"
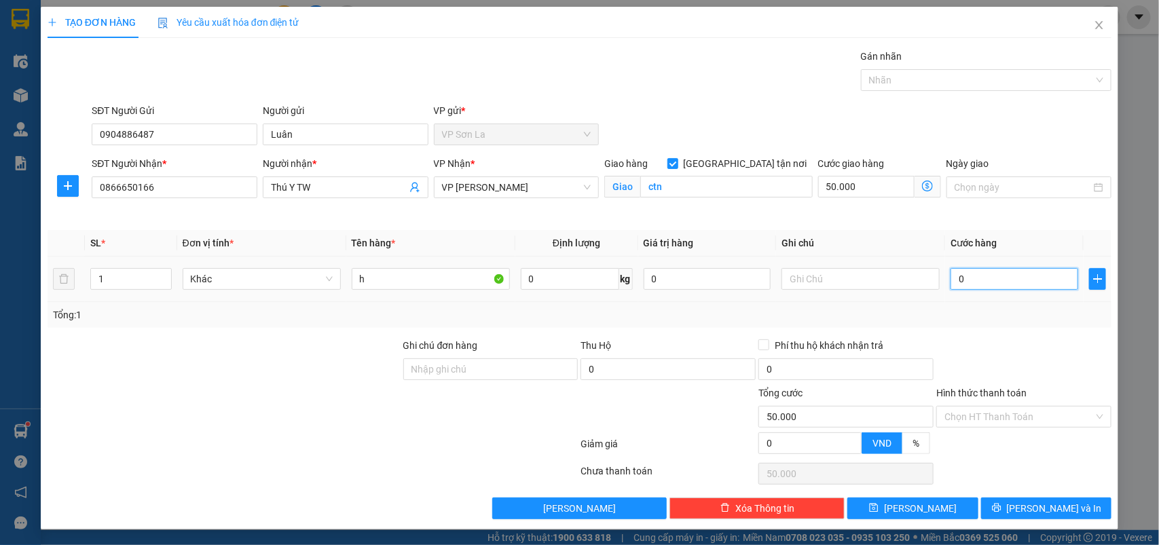
type input "50.005"
type input "050"
type input "50.050"
type input "50.000"
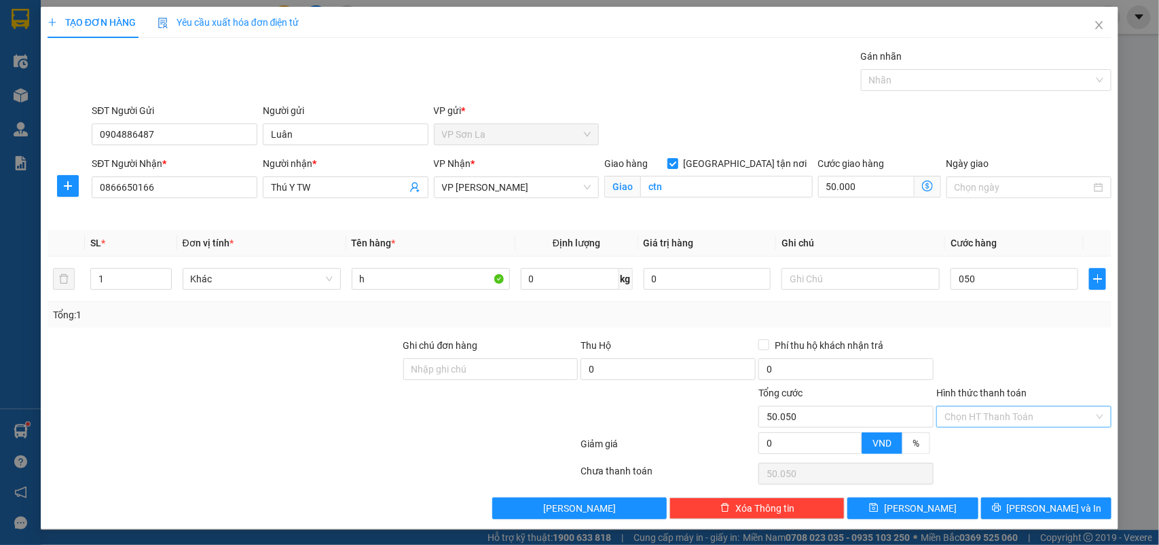
type input "100.000"
click at [1003, 418] on input "Hình thức thanh toán" at bounding box center [1019, 417] width 149 height 20
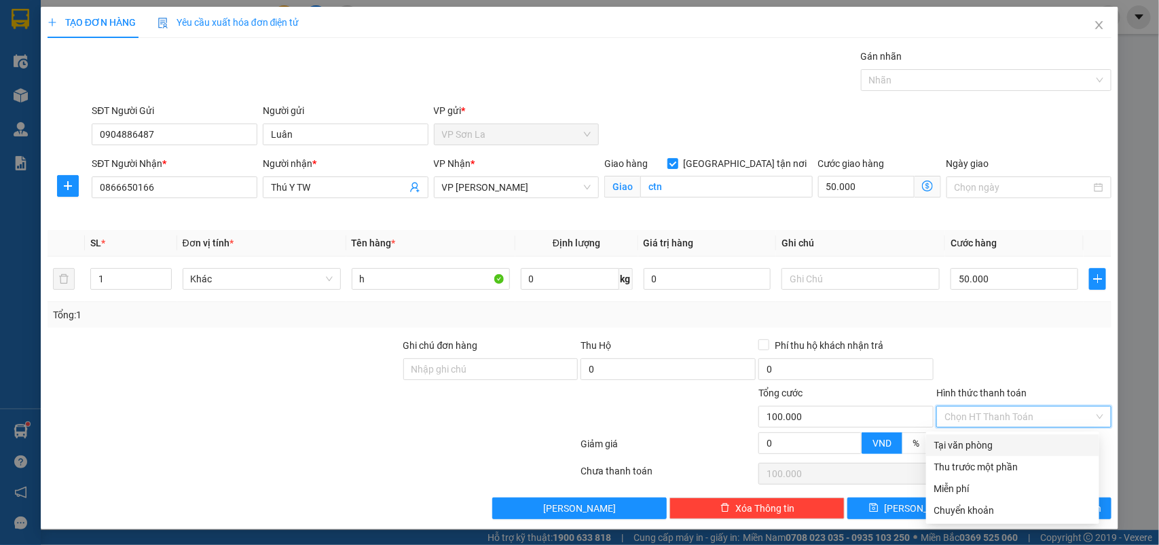
click at [1004, 448] on div "Tại văn phòng" at bounding box center [1012, 445] width 157 height 15
type input "0"
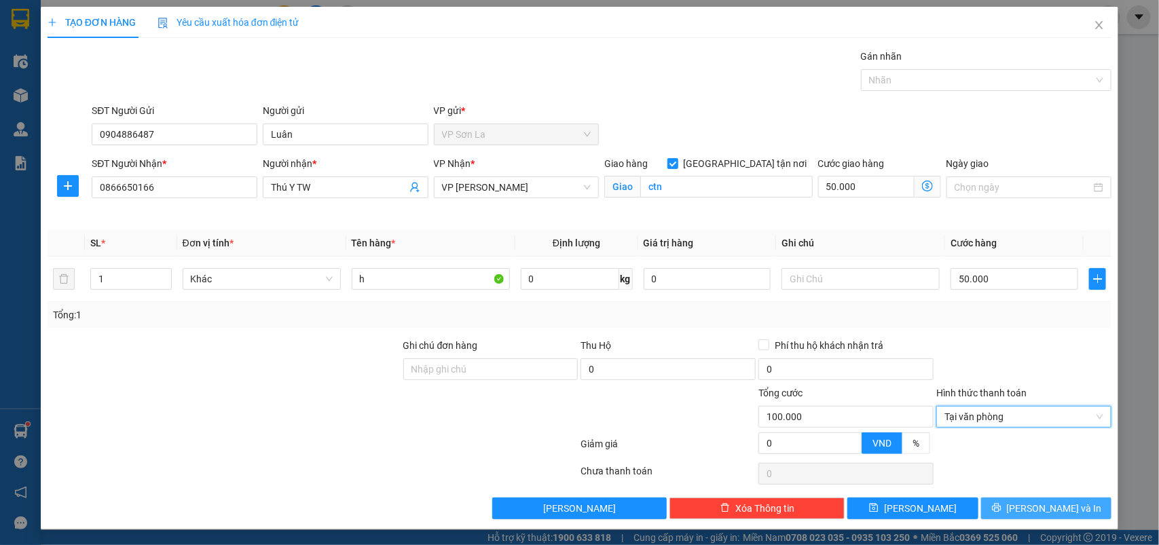
click at [1020, 518] on button "[PERSON_NAME] và In" at bounding box center [1046, 509] width 130 height 22
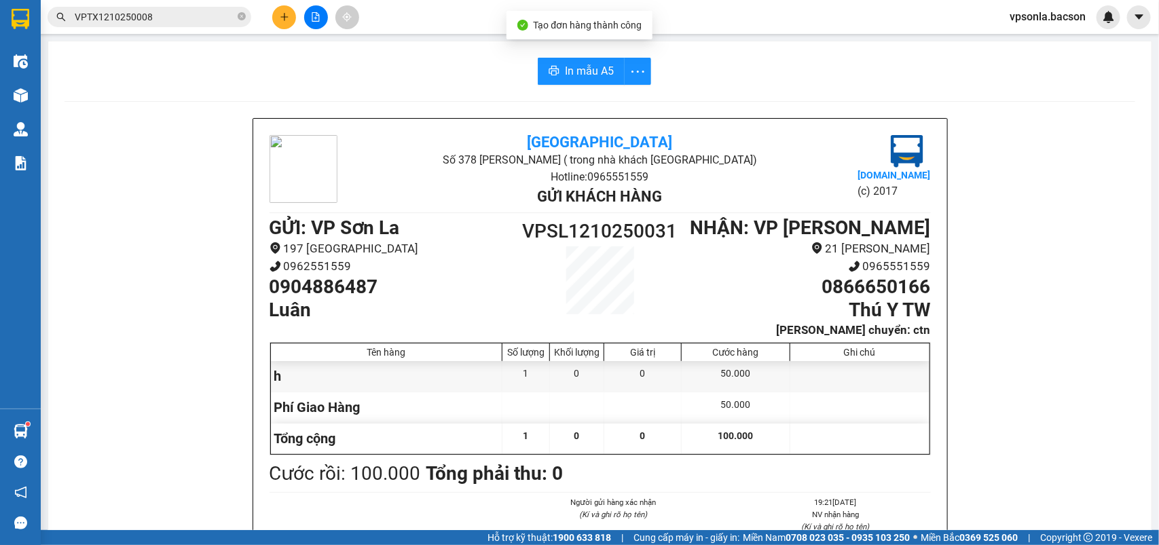
click at [1023, 513] on div "Bắc Sơn Số 378 [PERSON_NAME] ( trong nhà khách [GEOGRAPHIC_DATA]) Hotline: 0965…" at bounding box center [600, 400] width 1071 height 564
click at [551, 77] on span "printer" at bounding box center [554, 71] width 11 height 13
